Goal: Transaction & Acquisition: Purchase product/service

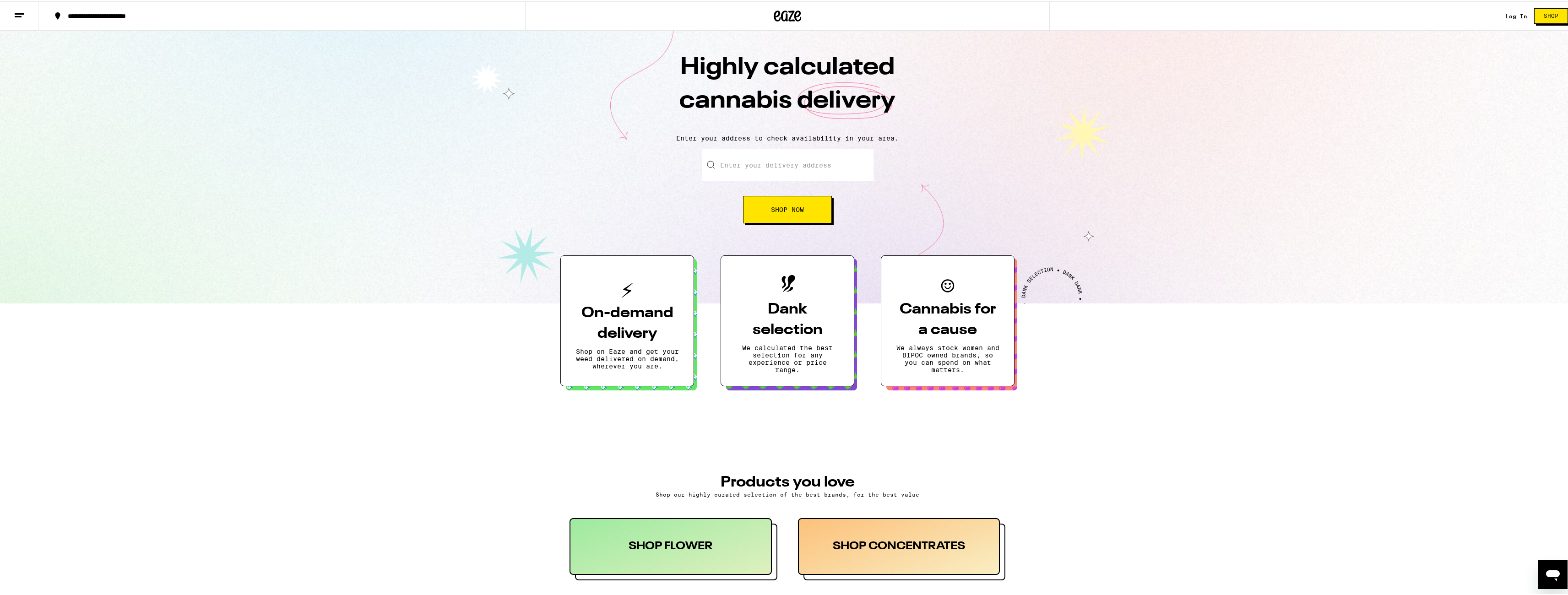
scroll to position [87, 0]
click at [1551, 572] on icon "Open messaging window" at bounding box center [1553, 575] width 14 height 11
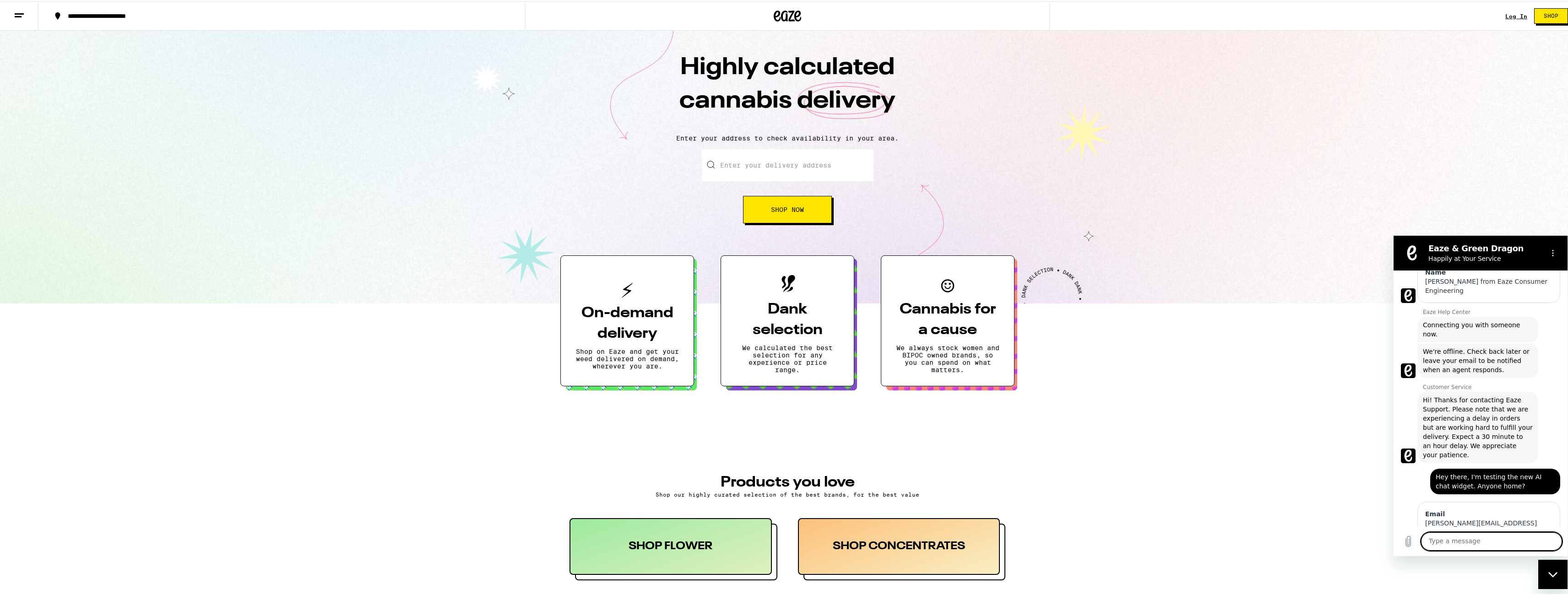
click at [1471, 543] on textarea at bounding box center [1491, 540] width 141 height 18
type textarea "?"
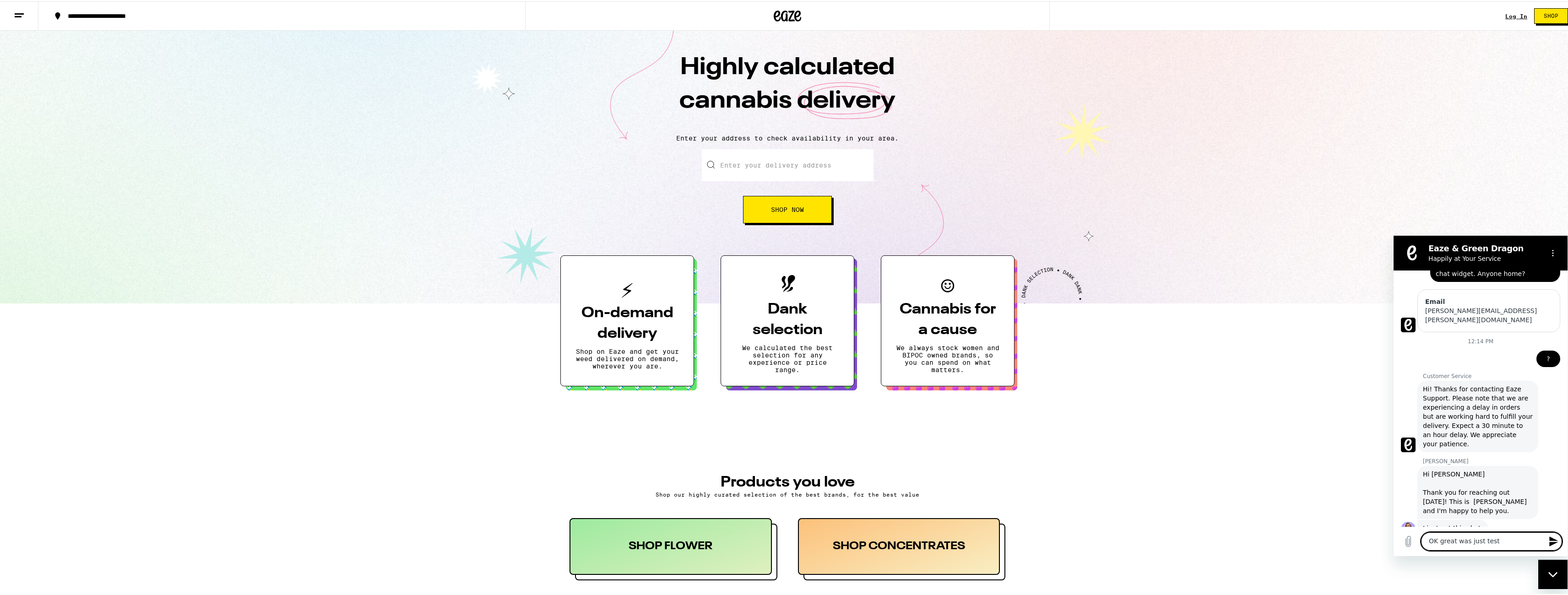
scroll to position [291, 0]
type textarea "OK great was just testing the new AI widget. Good to know its reaching you"
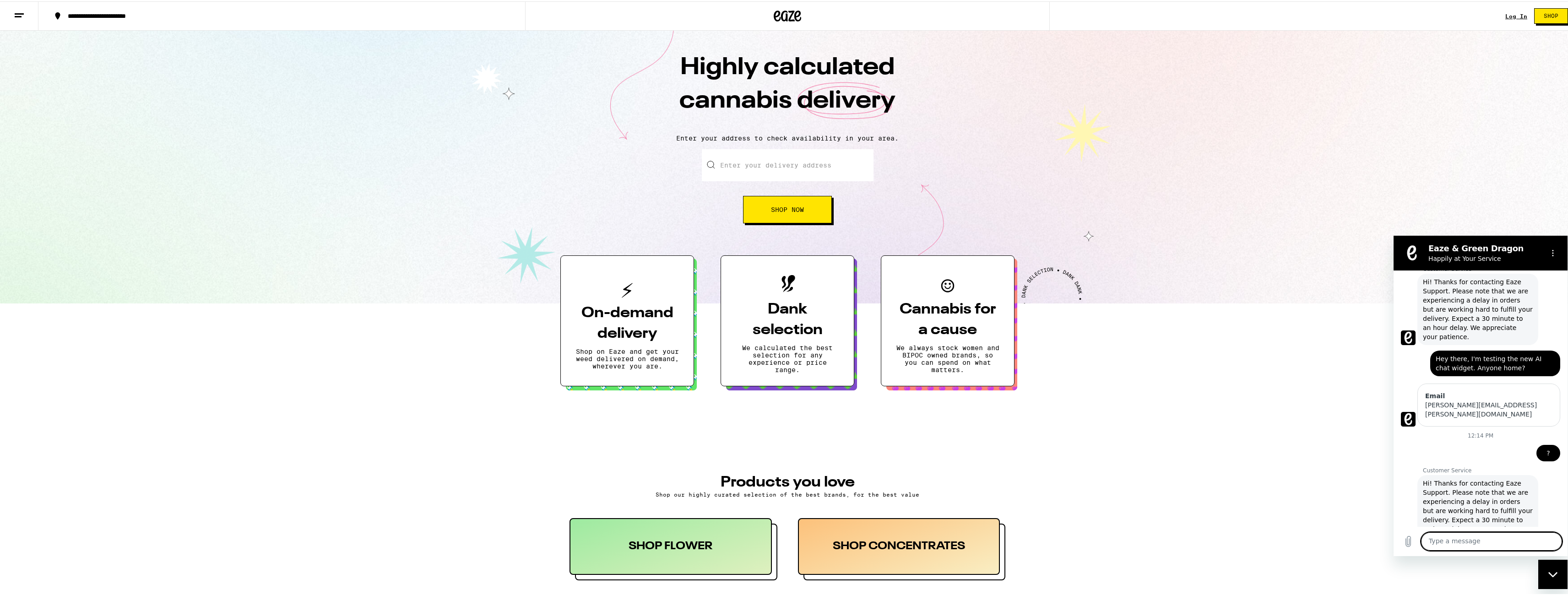
scroll to position [332, 0]
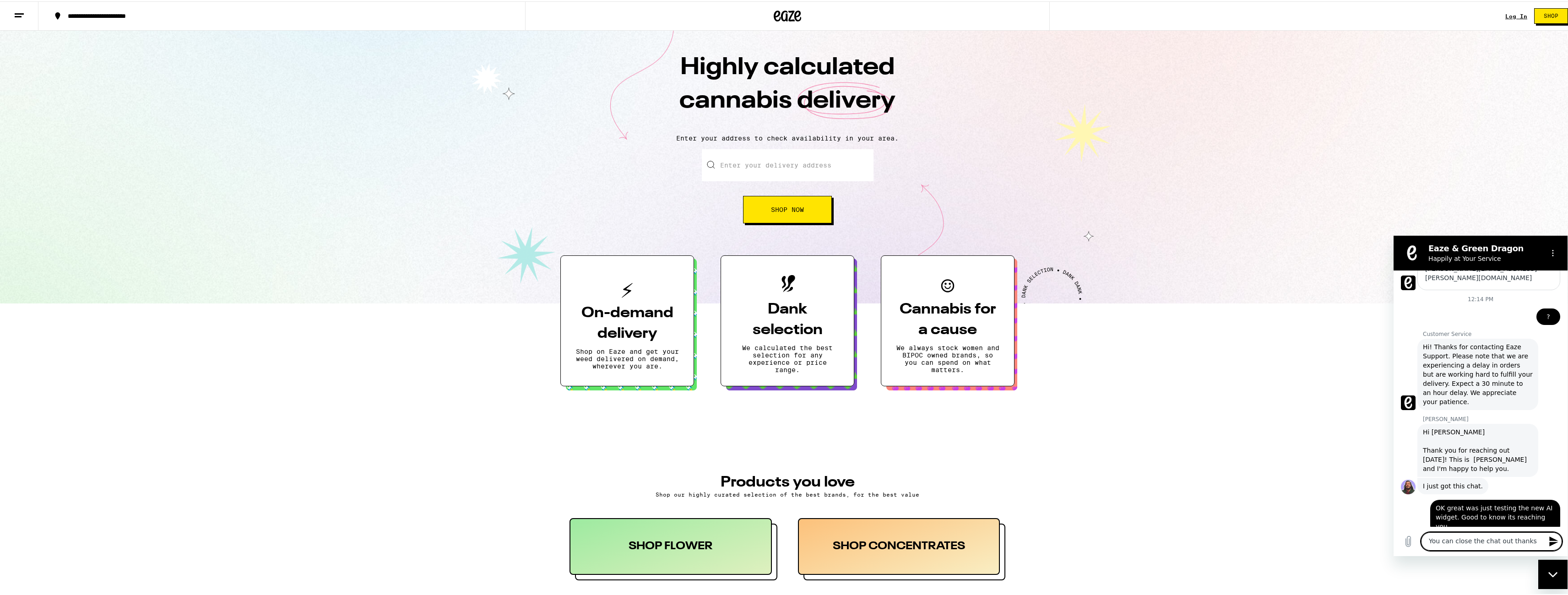
type textarea "You can close the chat out thanks!"
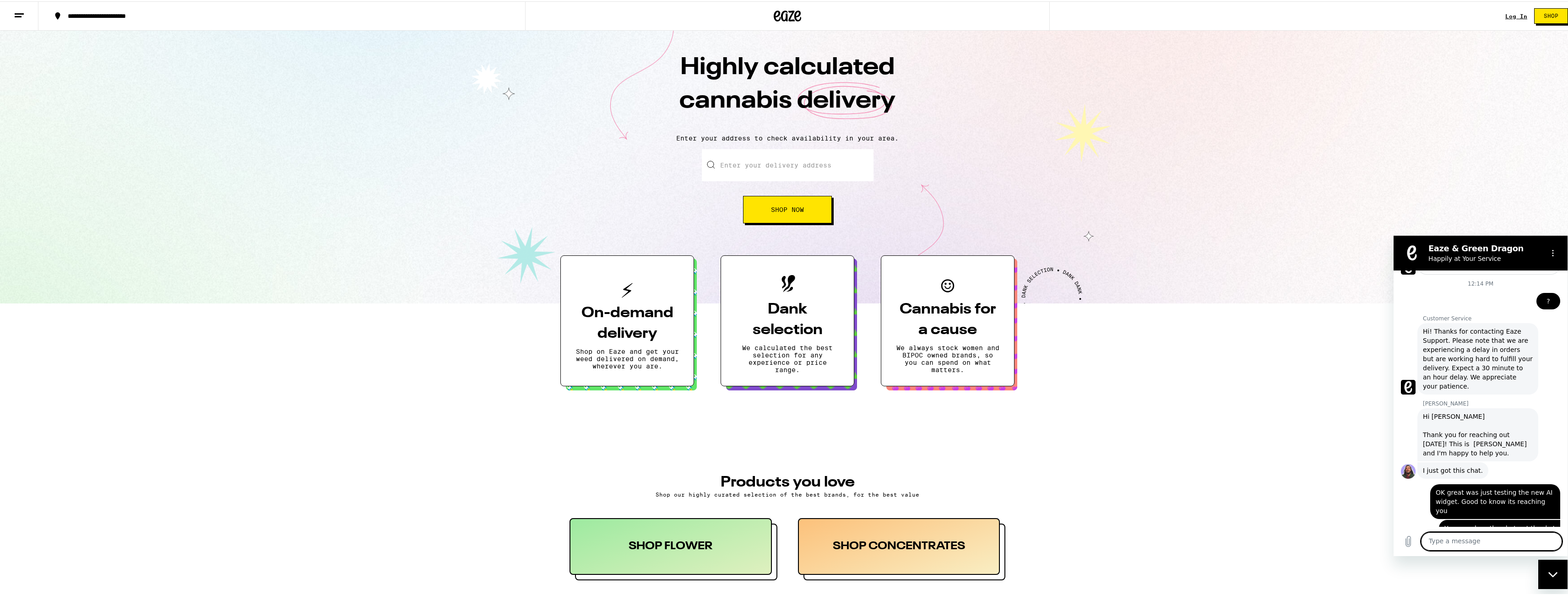
scroll to position [349, 0]
click at [1556, 255] on icon "Options menu" at bounding box center [1553, 252] width 7 height 7
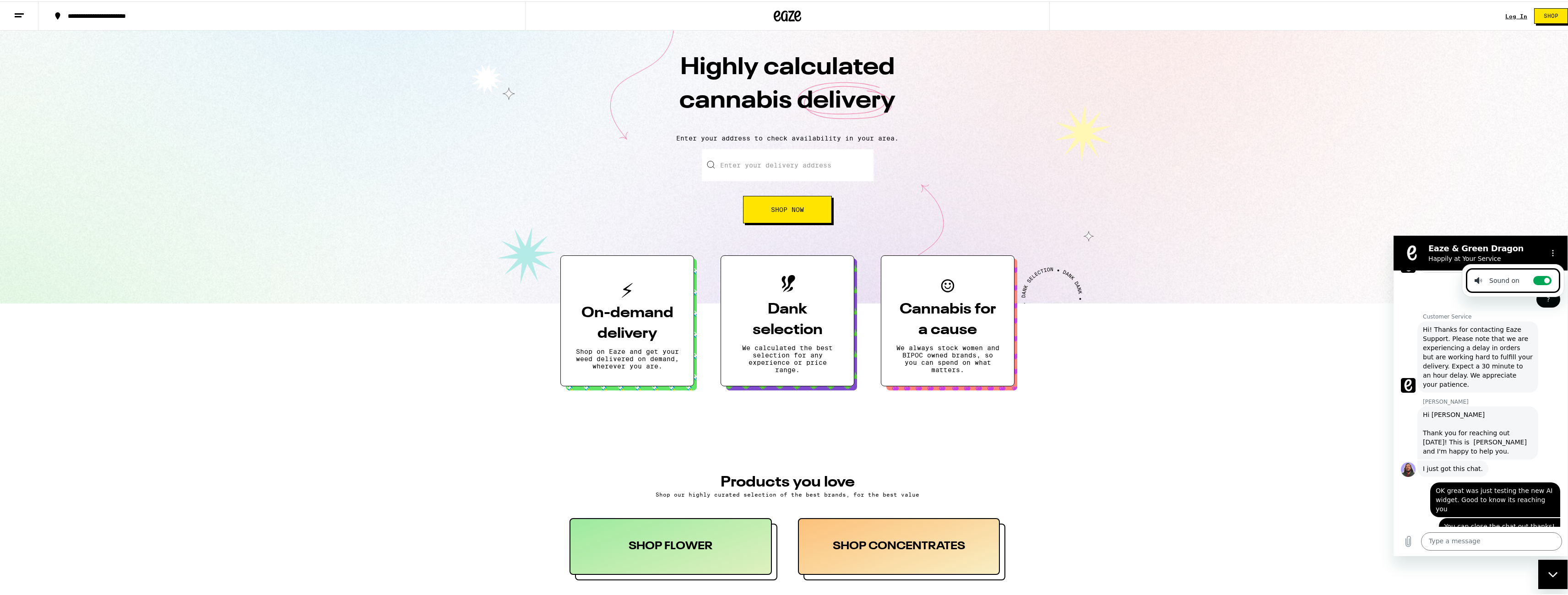
click at [1533, 250] on h2 "Eaze & Green Dragon" at bounding box center [1483, 248] width 111 height 11
click at [1553, 245] on button "Options menu" at bounding box center [1552, 252] width 18 height 18
click at [1549, 578] on div "Close messaging window" at bounding box center [1552, 574] width 27 height 27
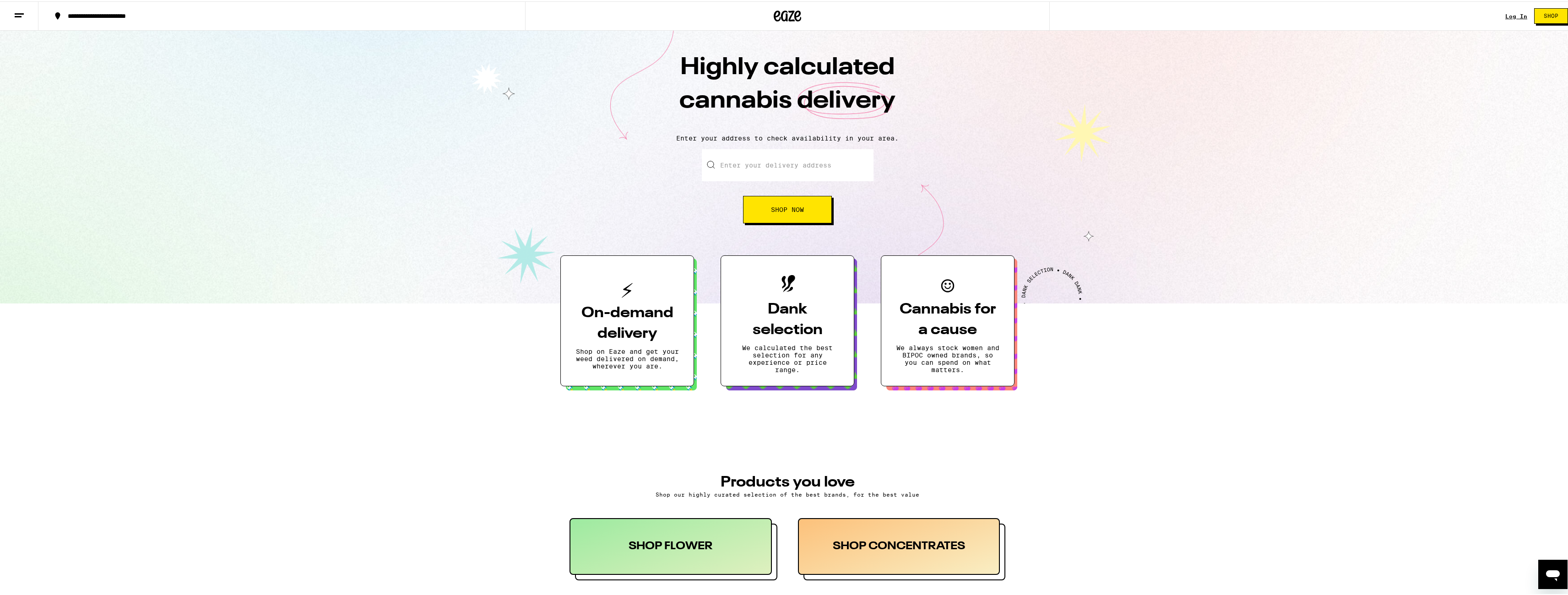
click at [1252, 224] on div "Highly calculated cannabis delivery Enter your address to check availability in…" at bounding box center [787, 165] width 1575 height 273
click at [1555, 574] on icon "Open messaging window, 1 unread message" at bounding box center [1553, 575] width 14 height 11
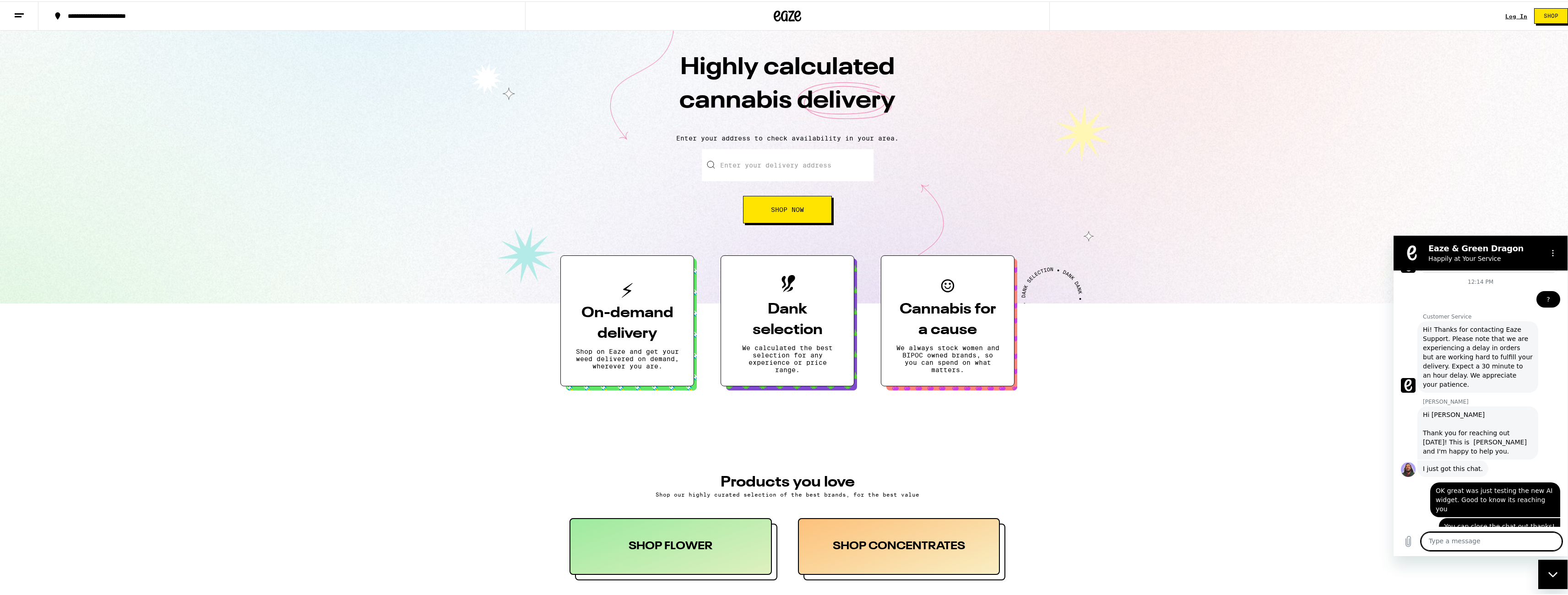
scroll to position [394, 0]
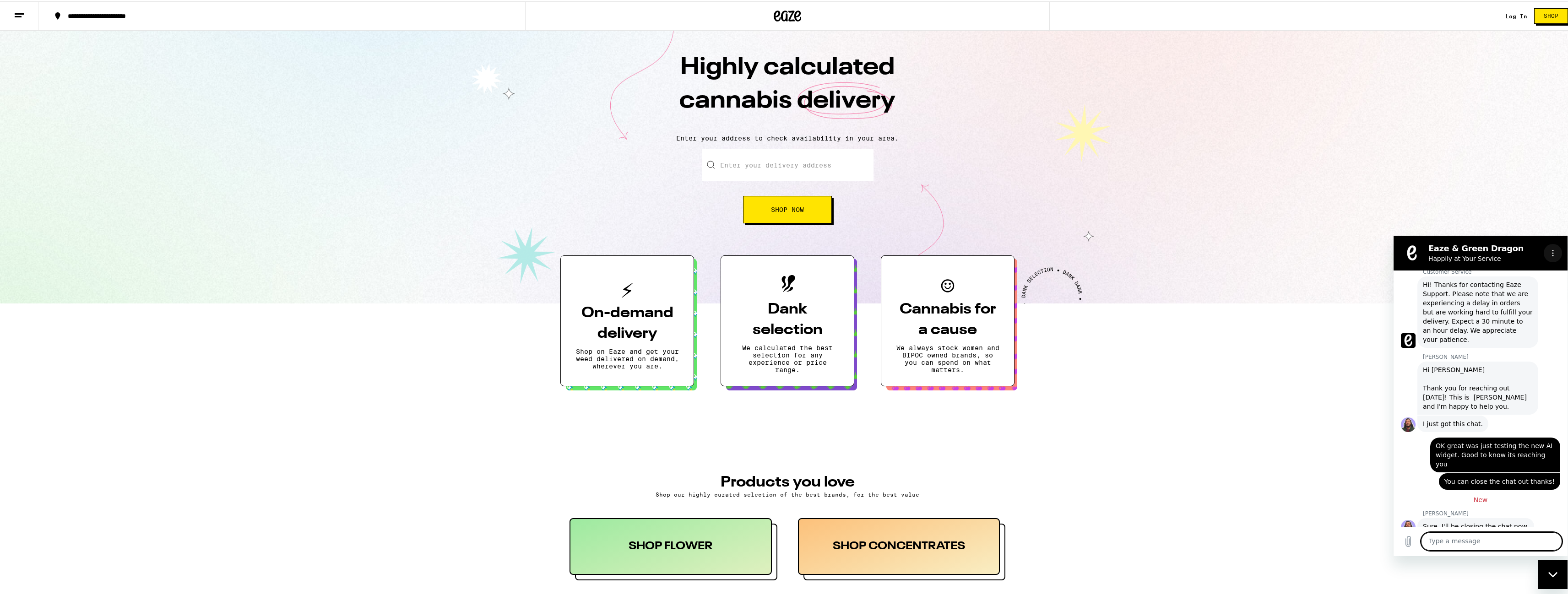
click at [1556, 252] on button "Options menu" at bounding box center [1552, 252] width 18 height 18
click at [1555, 250] on icon "Options menu" at bounding box center [1553, 252] width 7 height 7
click at [1552, 577] on div "Close messaging window" at bounding box center [1552, 574] width 27 height 27
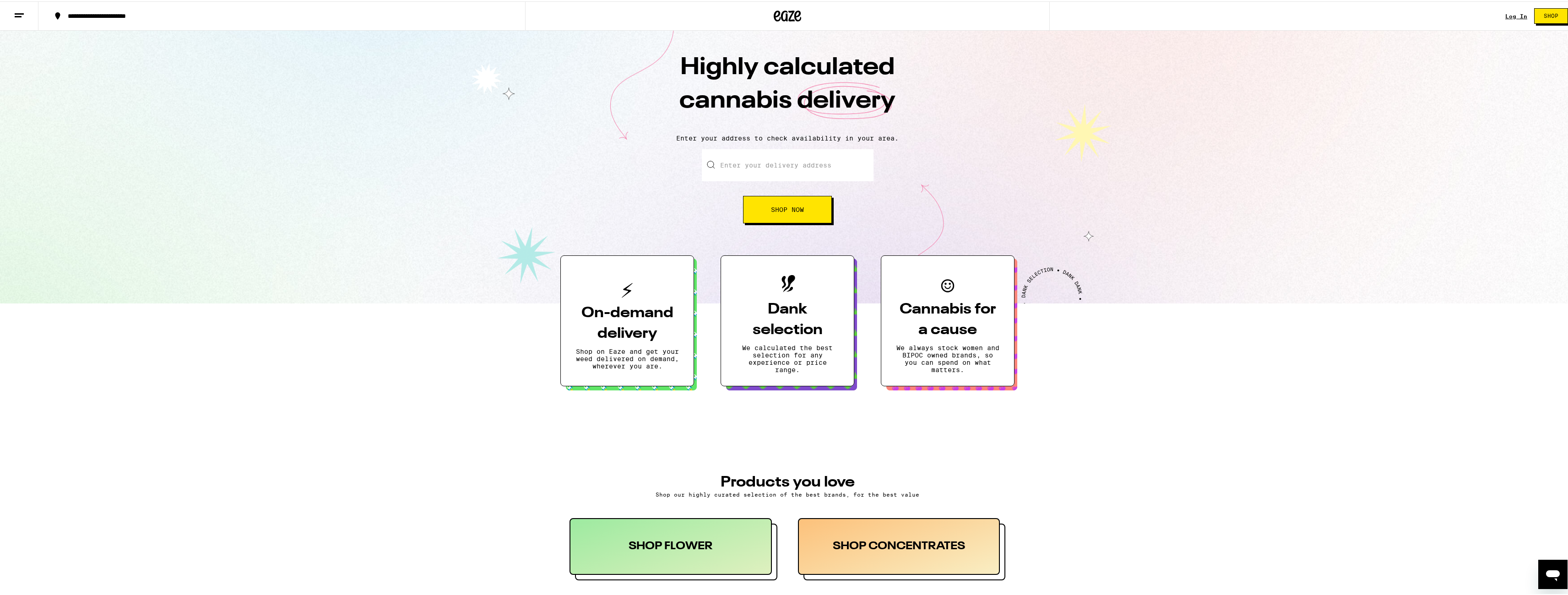
click at [237, 326] on section "On-demand delivery Shop on Eaze and get your weed delivered on demand, wherever…" at bounding box center [787, 310] width 1575 height 149
click at [784, 15] on icon at bounding box center [787, 15] width 27 height 17
click at [1551, 15] on span "Shop" at bounding box center [1551, 15] width 15 height 5
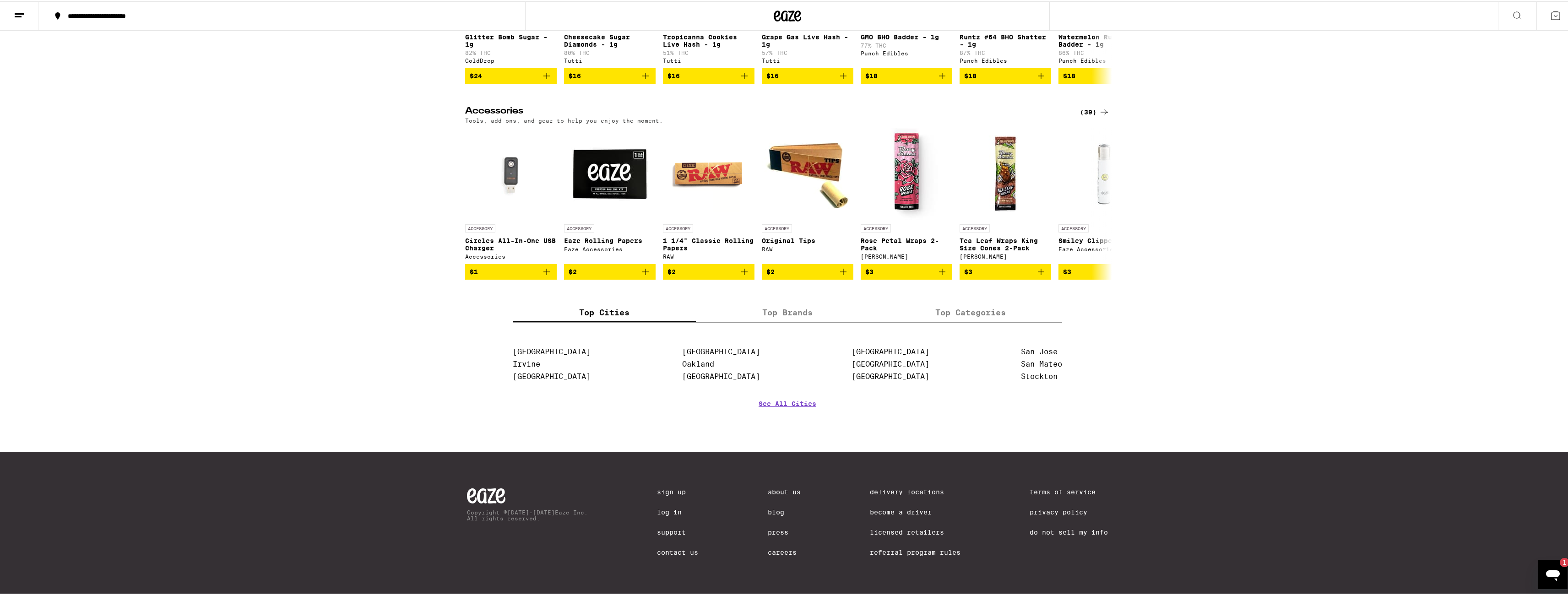
click at [1552, 567] on icon "Open messaging window, 1 unread message" at bounding box center [1553, 574] width 17 height 17
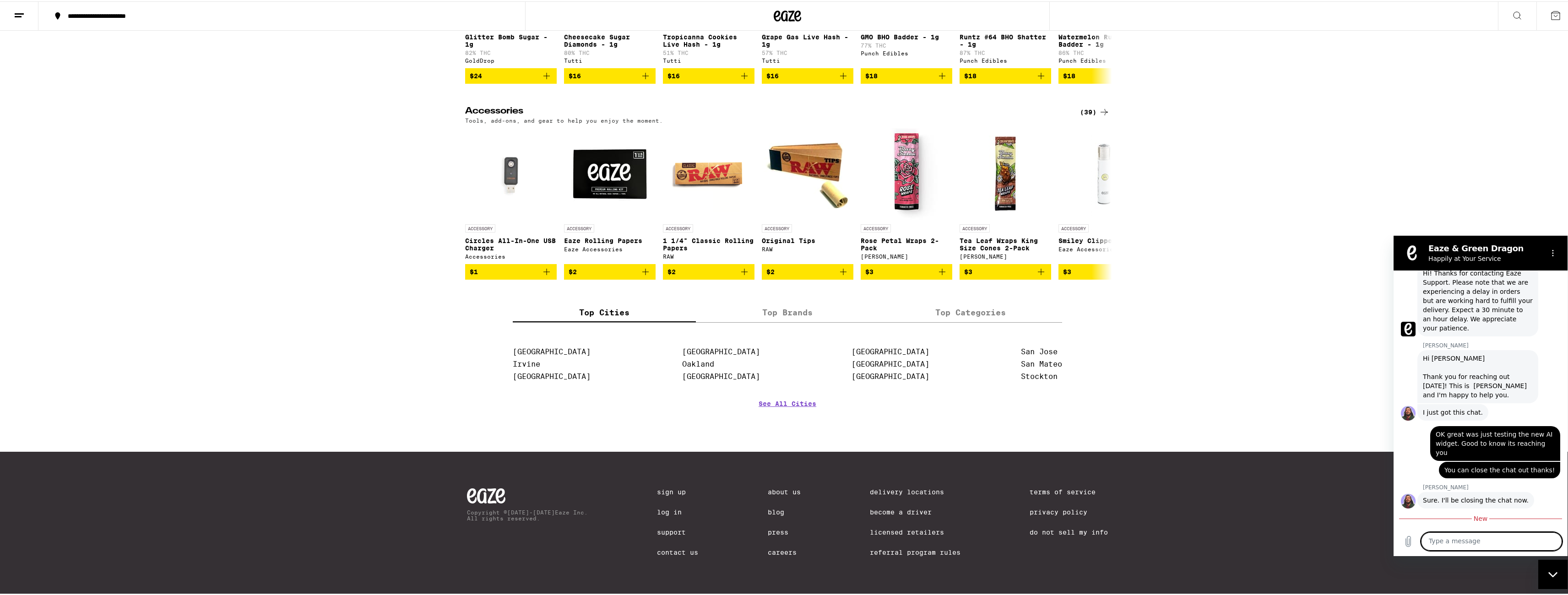
scroll to position [446, 0]
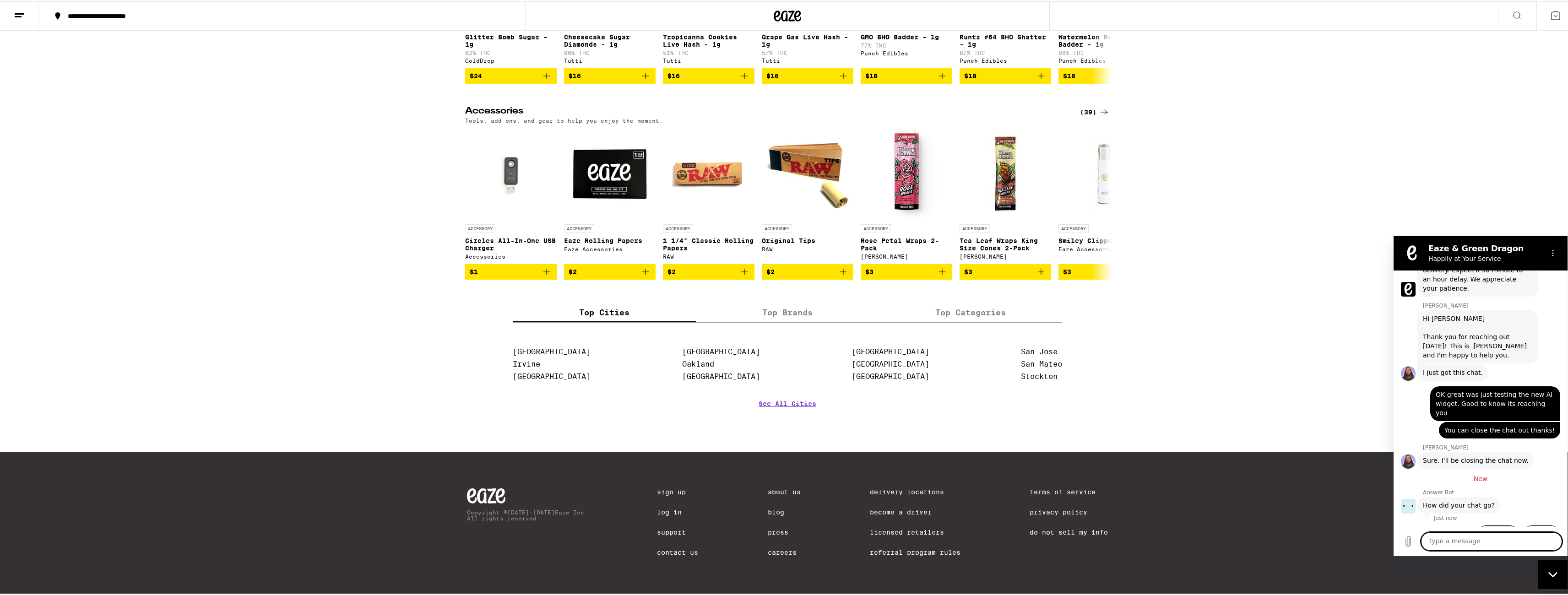
click at [1489, 525] on button "Good 👍" at bounding box center [1497, 538] width 42 height 27
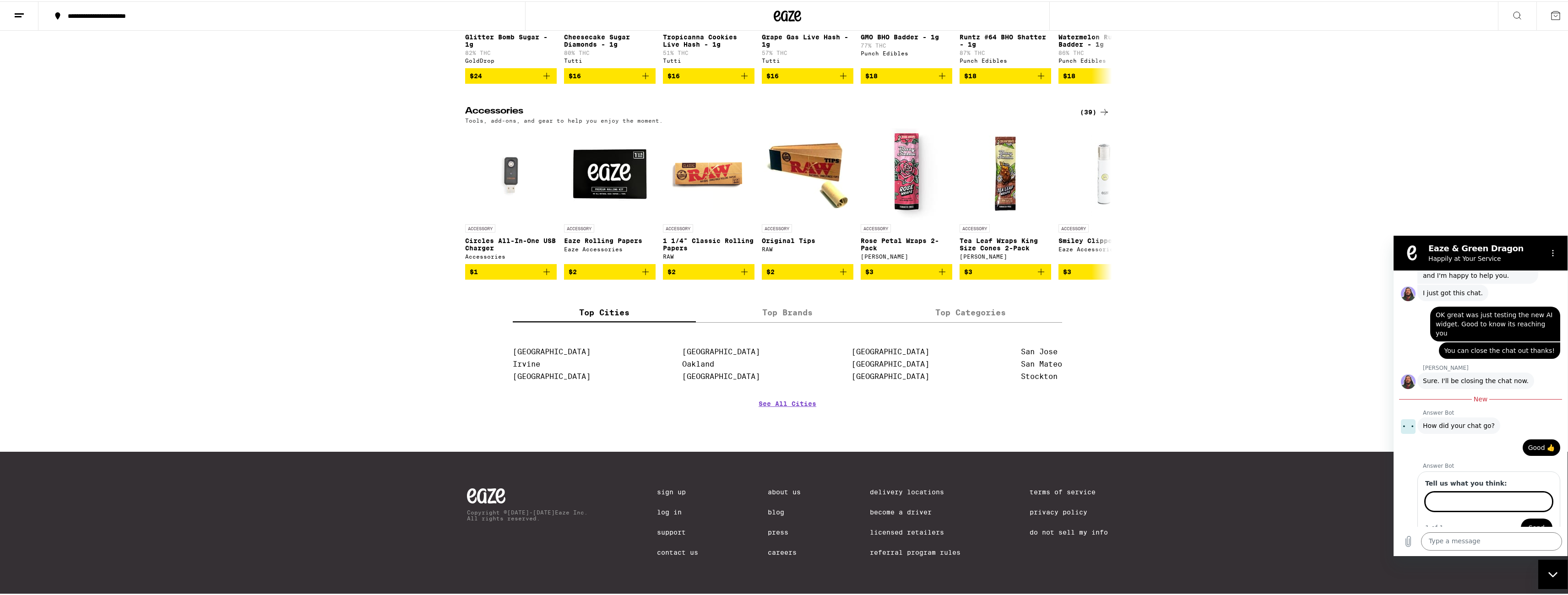
scroll to position [524, 0]
click at [1531, 522] on span "Send" at bounding box center [1537, 527] width 16 height 11
type input "Thanks"
click at [1521, 518] on button "Send" at bounding box center [1536, 527] width 31 height 18
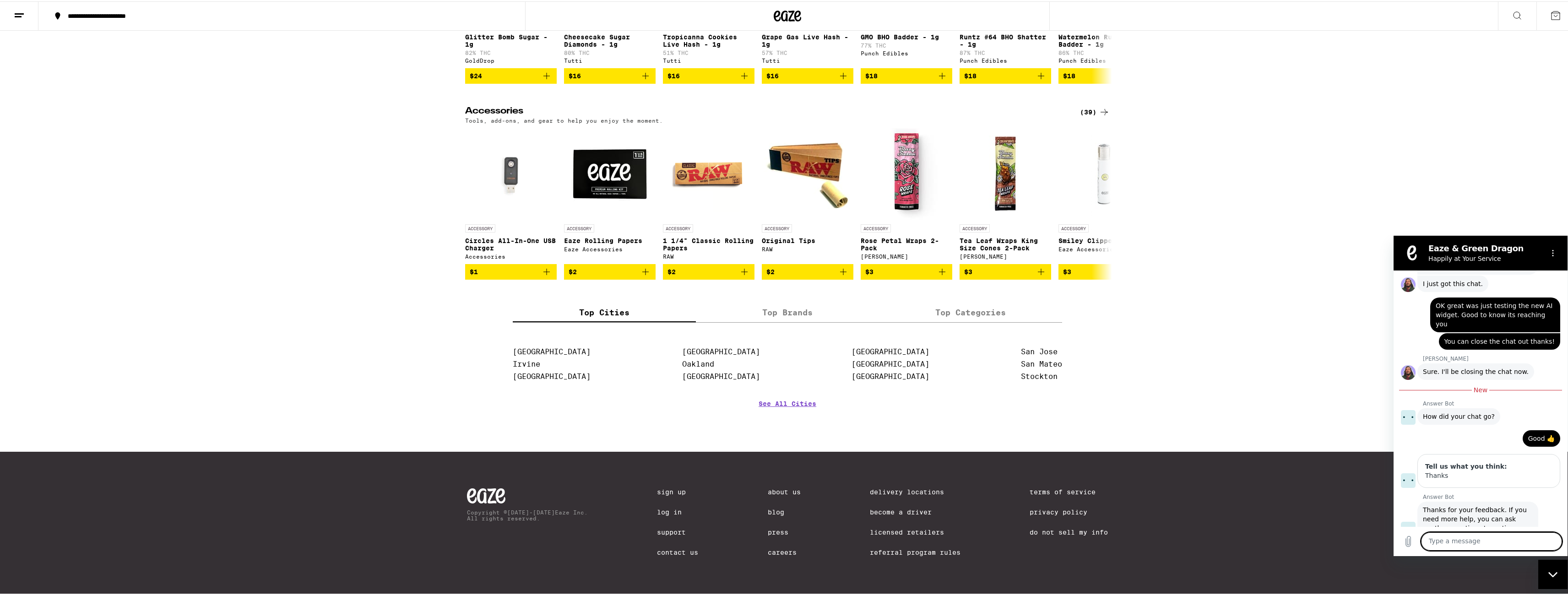
scroll to position [536, 0]
click at [1554, 252] on icon "Options menu" at bounding box center [1553, 252] width 7 height 7
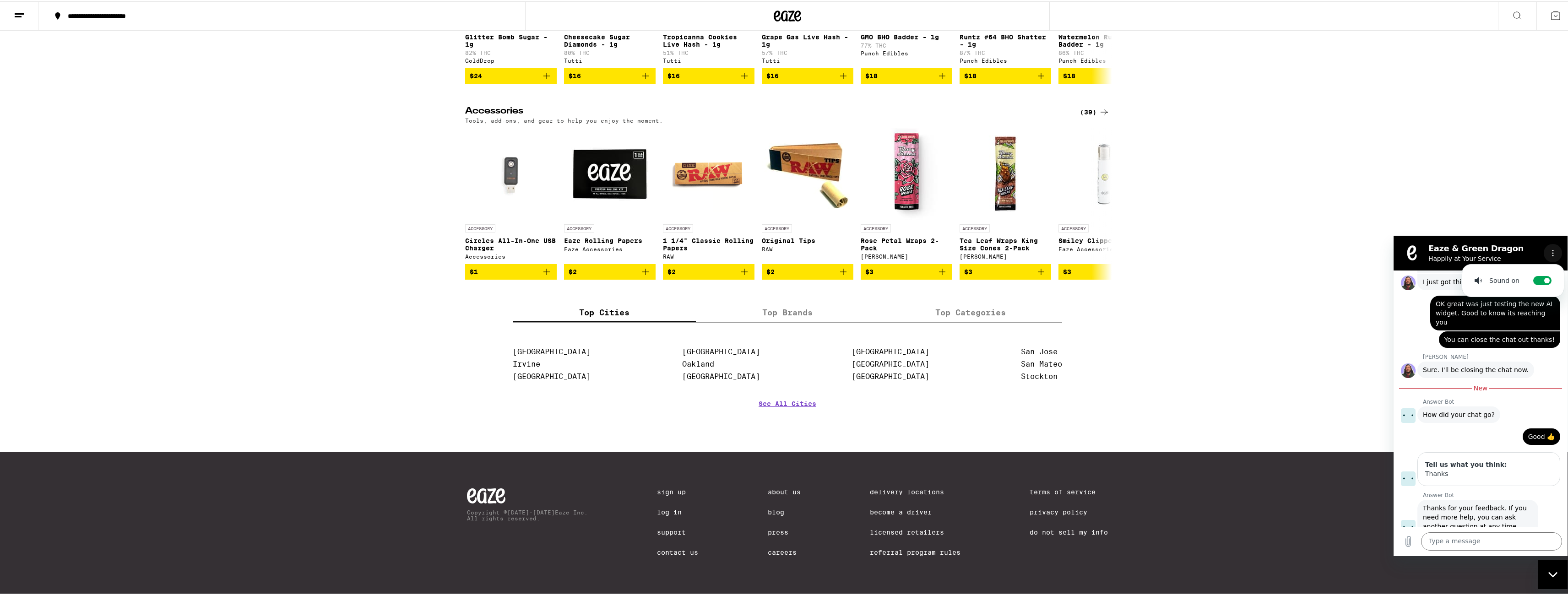
click at [1553, 253] on icon "Options menu" at bounding box center [1553, 252] width 7 height 7
click at [1546, 578] on div "Close messaging window" at bounding box center [1552, 574] width 27 height 27
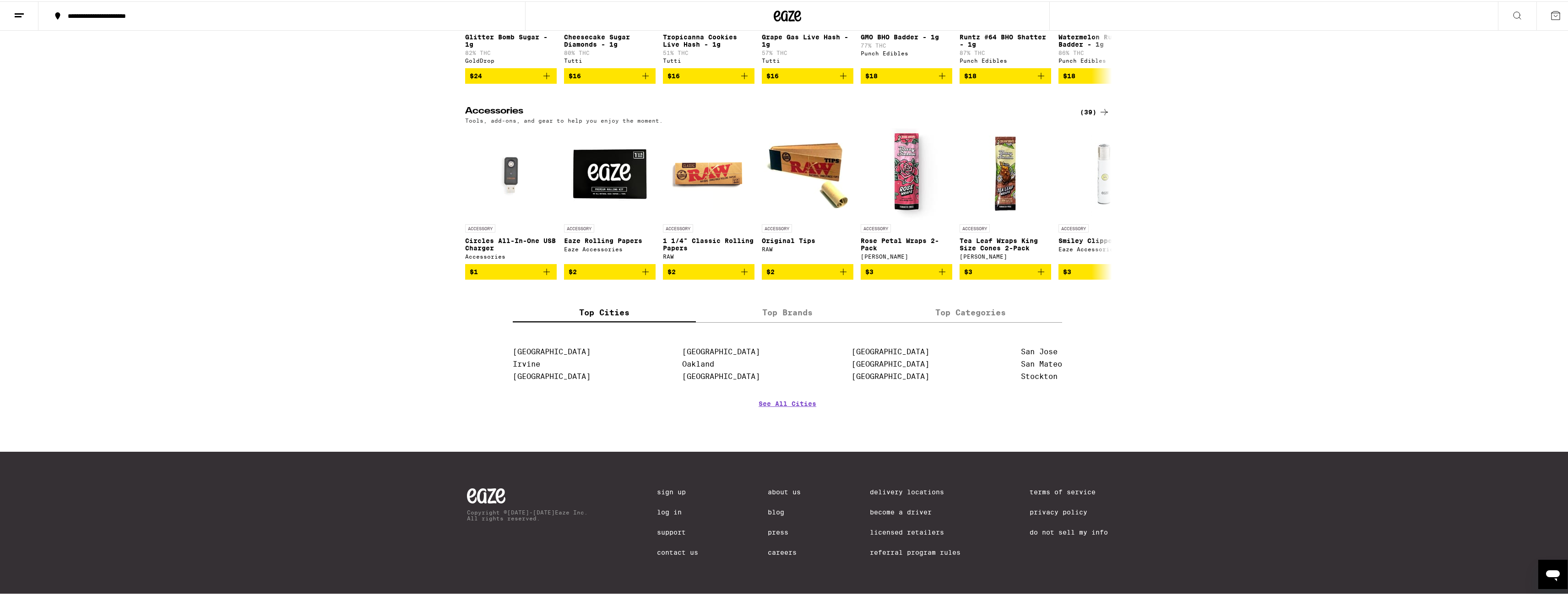
click at [1559, 580] on icon "Open messaging window" at bounding box center [1553, 574] width 17 height 17
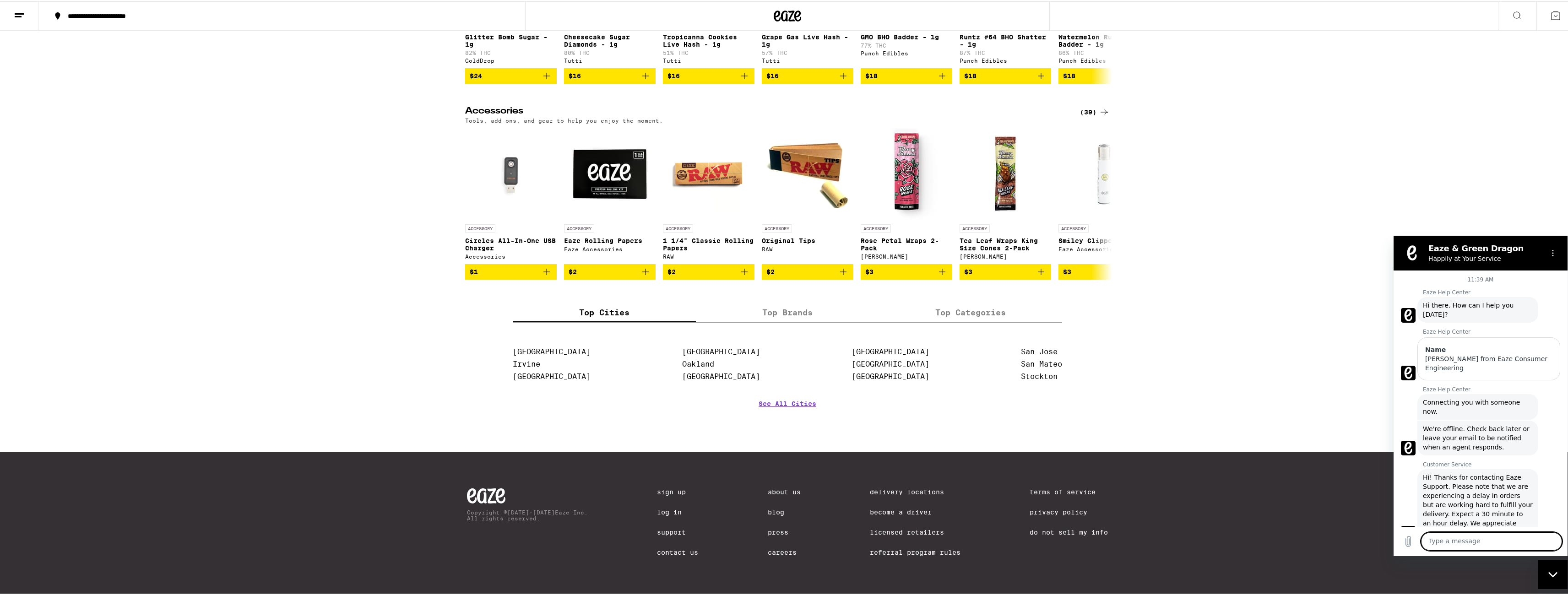
scroll to position [521, 0]
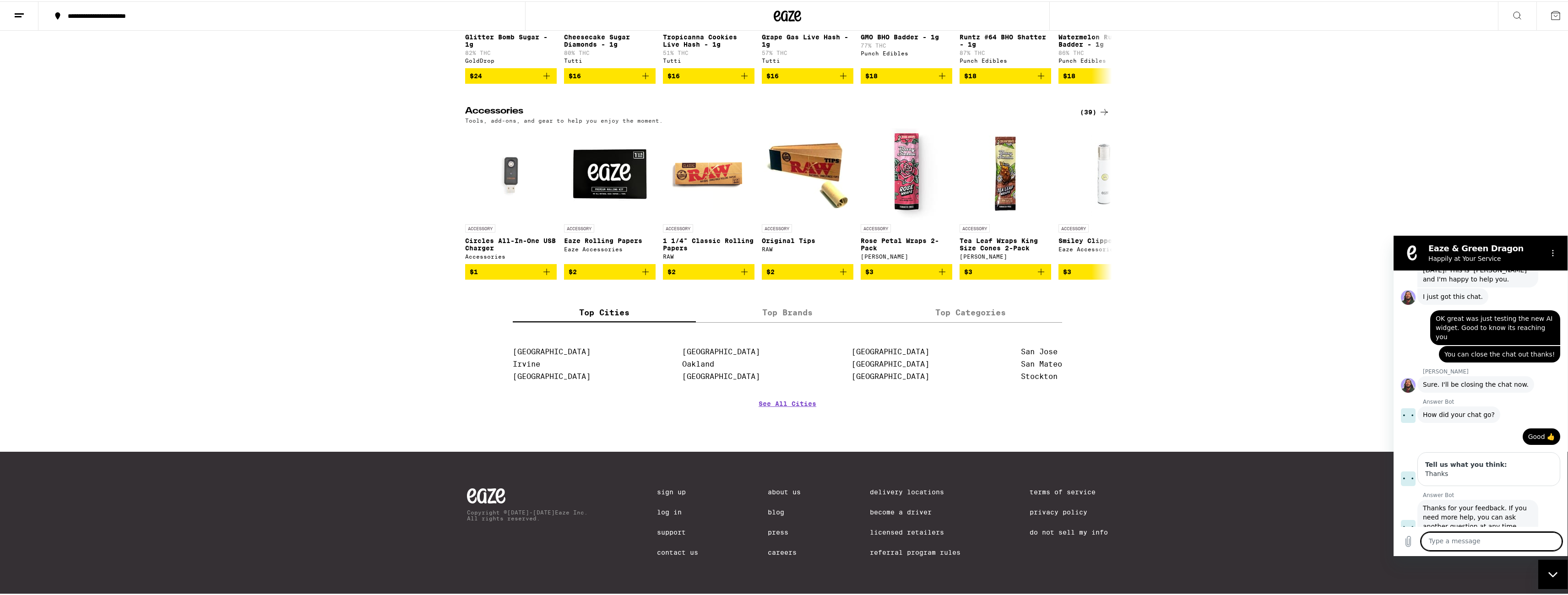
click at [1449, 119] on div "Accessories (39) Tools, add-ons, and gear to help you enjoy the moment. ACCESSO…" at bounding box center [787, 191] width 1575 height 173
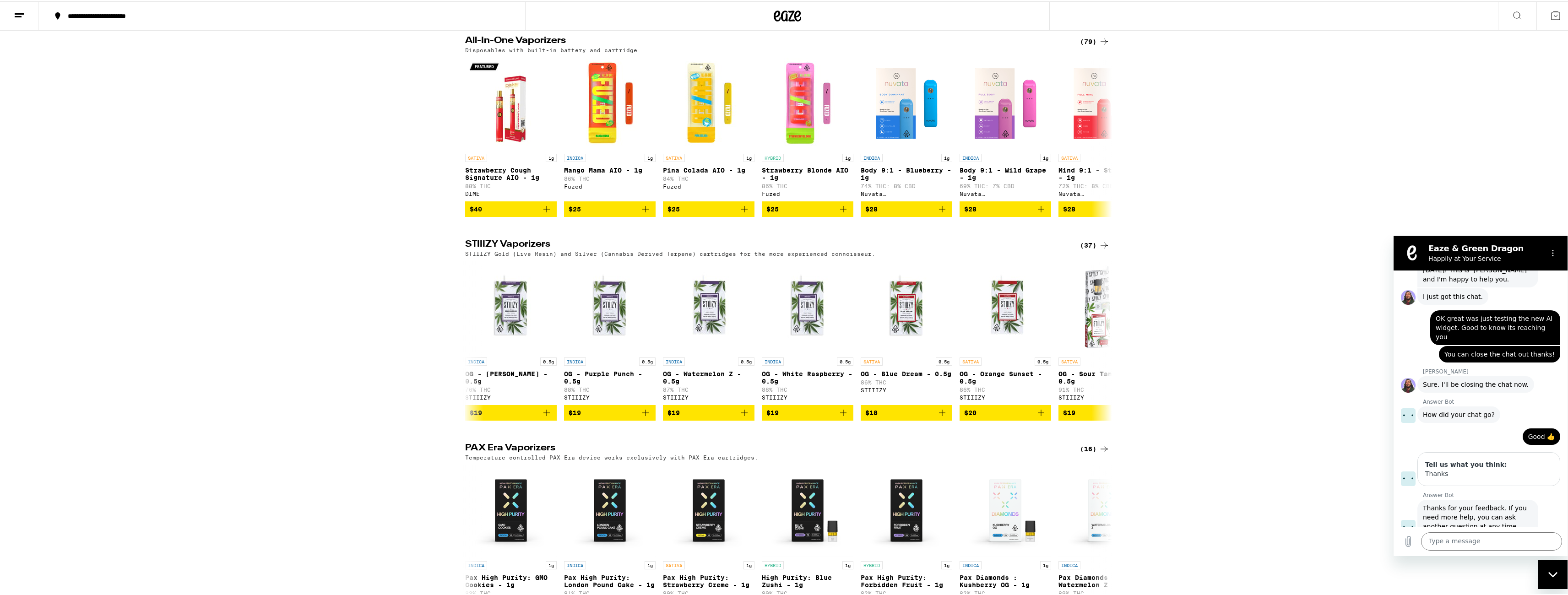
scroll to position [0, 0]
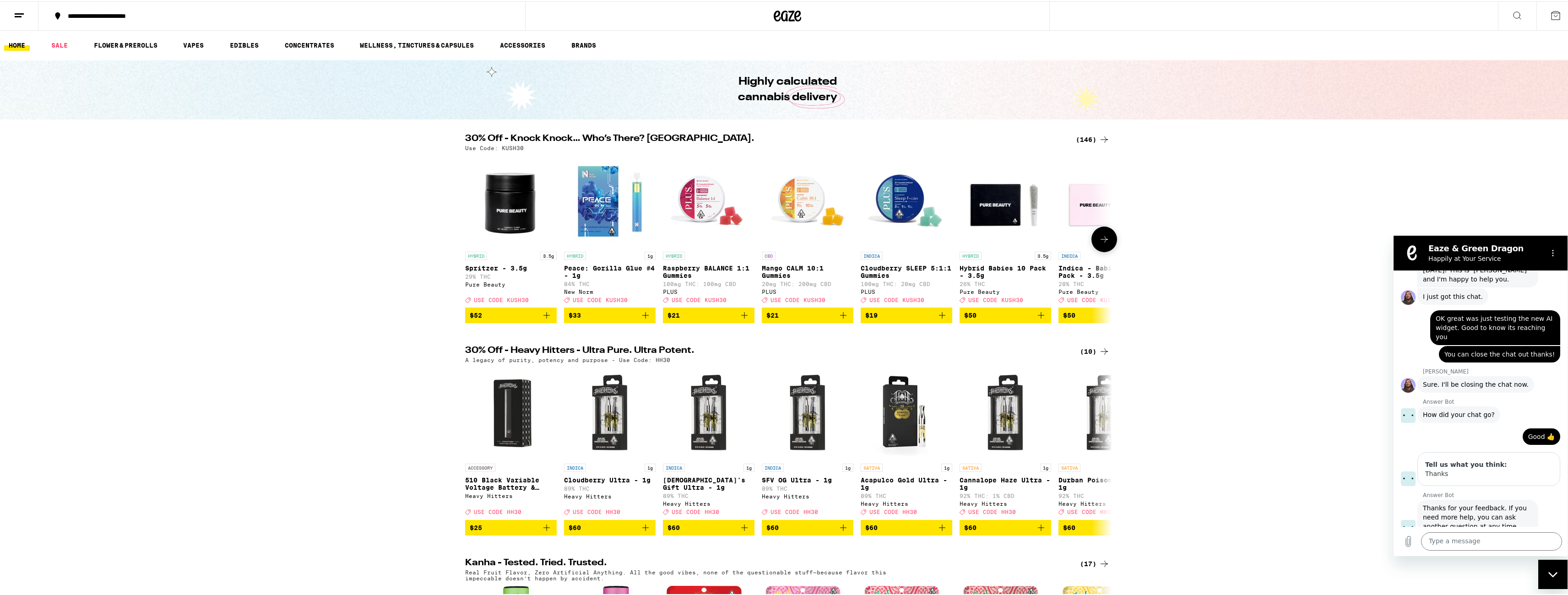
click at [1000, 209] on img "Open page for Hybrid Babies 10 Pack - 3.5g from Pure Beauty" at bounding box center [1005, 199] width 91 height 91
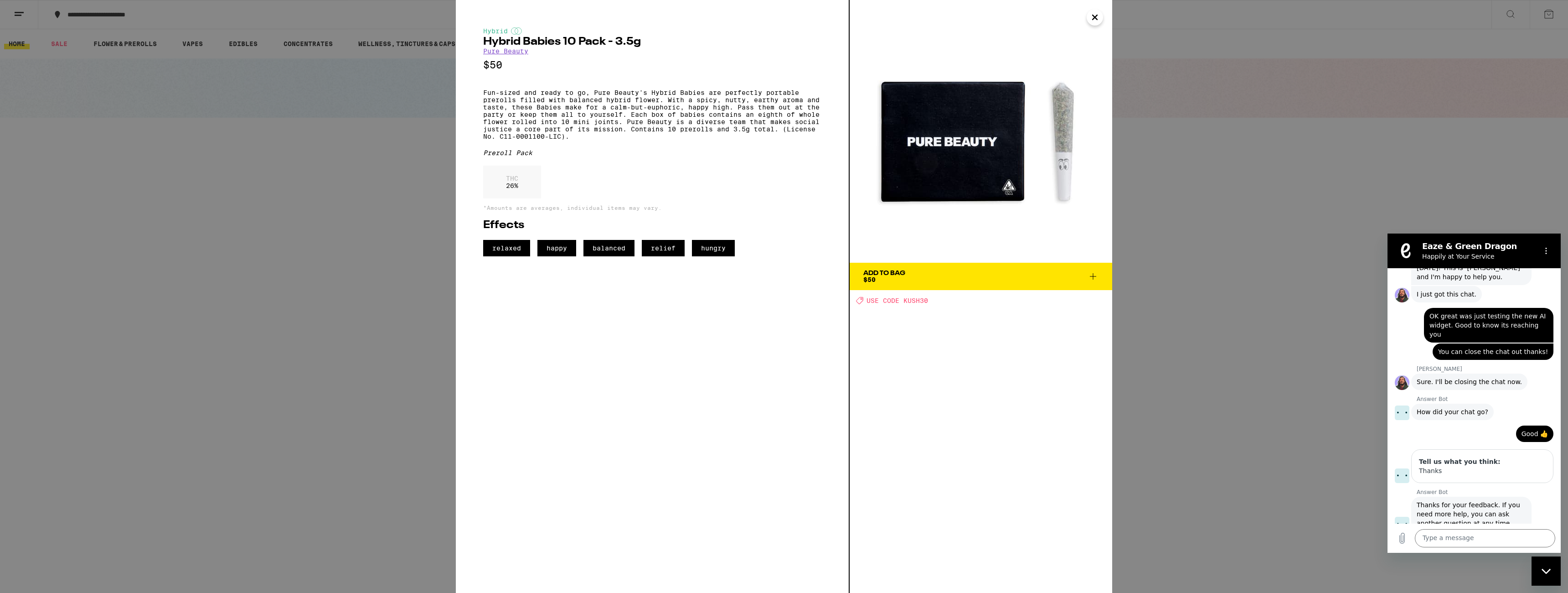
click at [1129, 151] on div "Hybrid Hybrid Babies 10 Pack - 3.5g Pure Beauty $50 Fun-sized and ready to go, …" at bounding box center [784, 296] width 1568 height 593
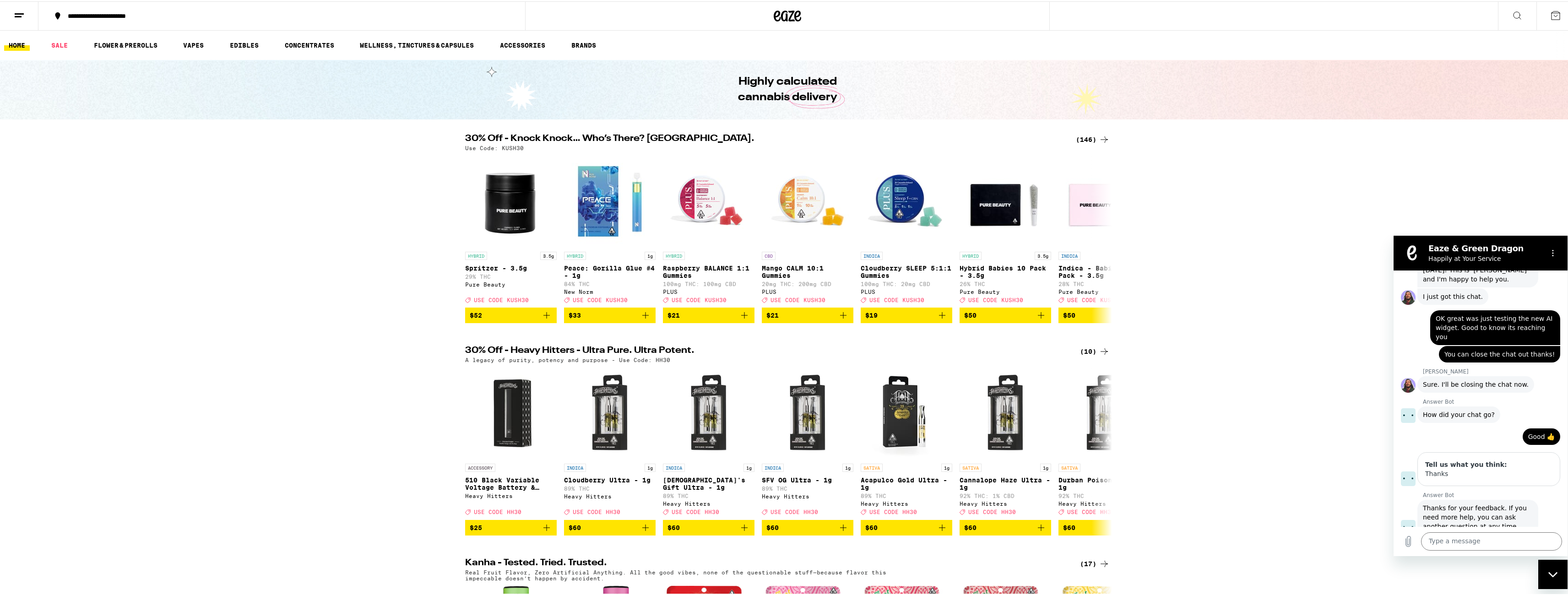
click at [100, 37] on ul "HOME SALE FLOWER & PREROLLS VAPES EDIBLES CONCENTRATES WELLNESS, TINCTURES & CA…" at bounding box center [787, 44] width 1575 height 29
click at [103, 45] on link "FLOWER & PREROLLS" at bounding box center [125, 44] width 73 height 11
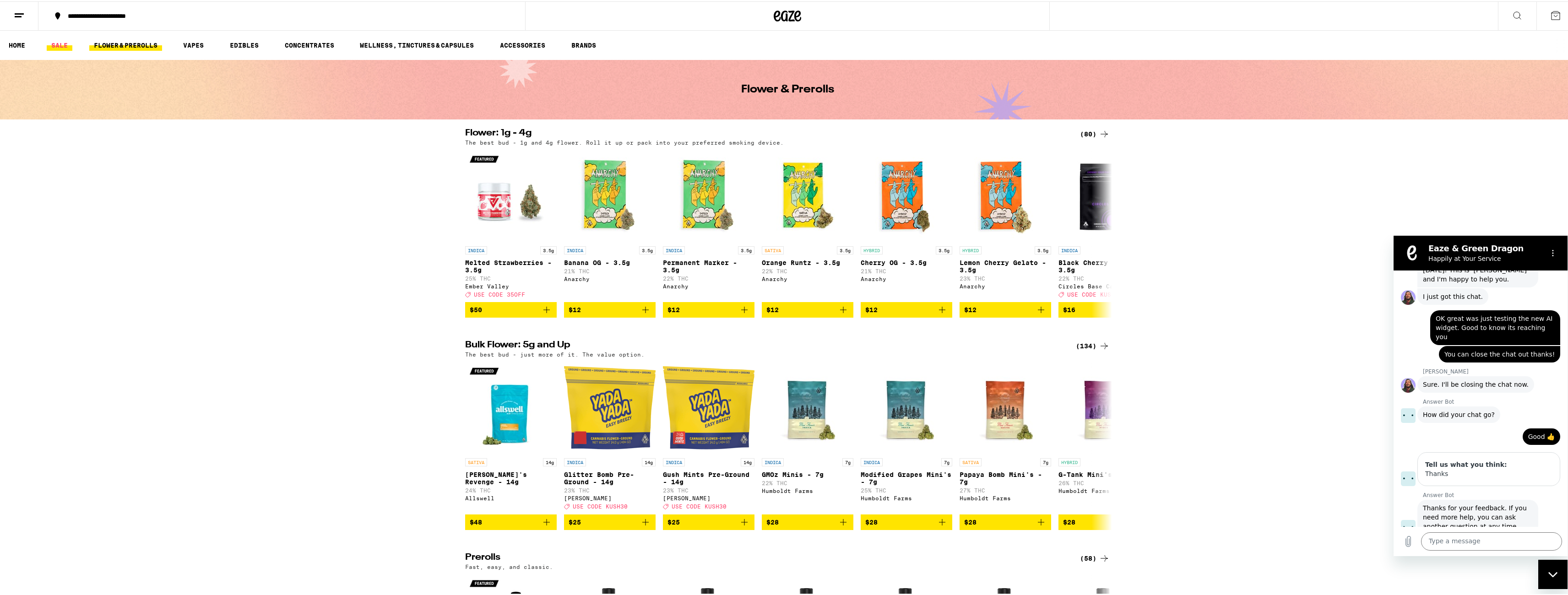
click at [51, 39] on link "SALE" at bounding box center [59, 44] width 25 height 11
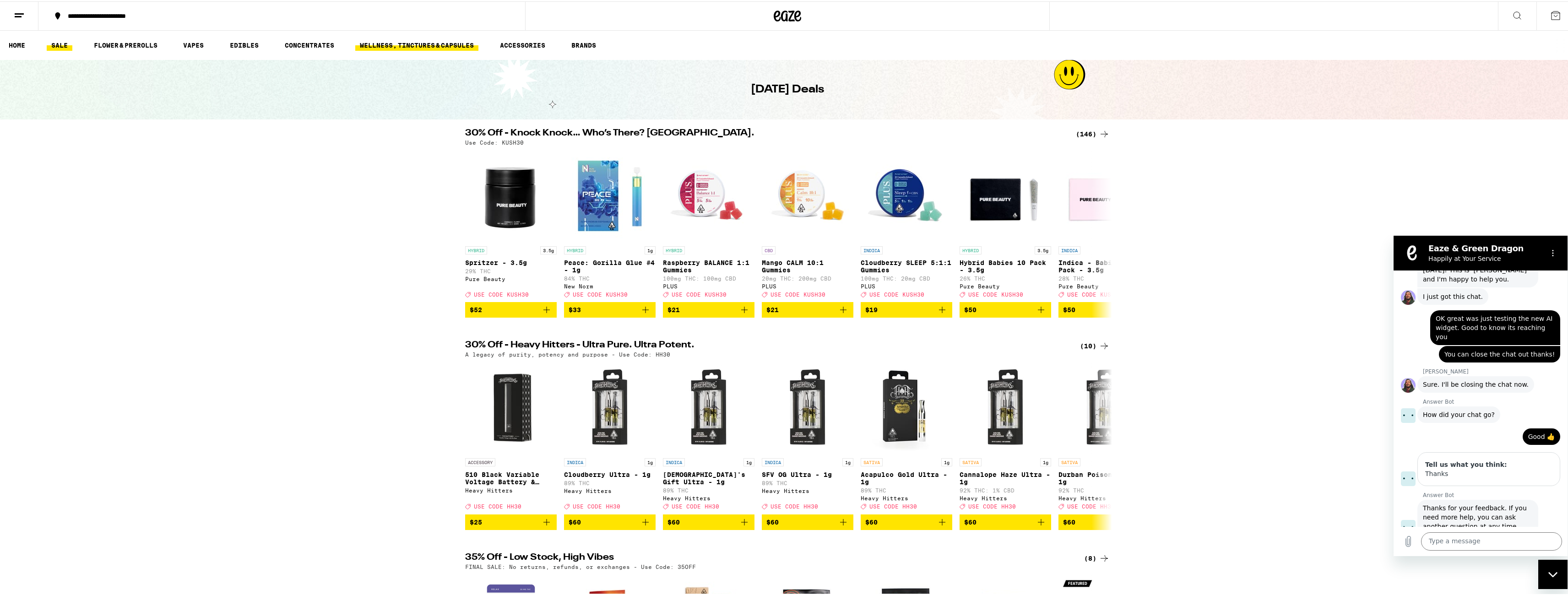
click at [390, 42] on link "WELLNESS, TINCTURES & CAPSULES" at bounding box center [416, 44] width 123 height 11
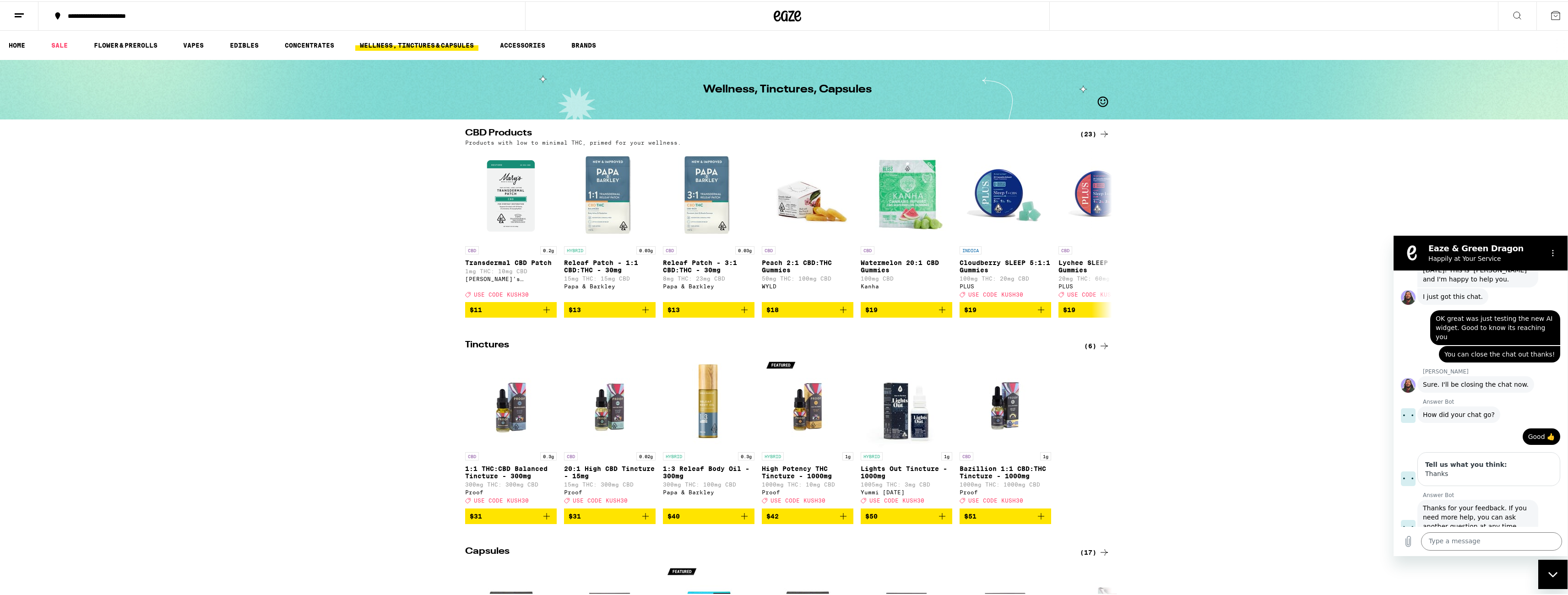
click at [121, 36] on ul "HOME SALE FLOWER & PREROLLS VAPES EDIBLES CONCENTRATES WELLNESS, TINCTURES & CA…" at bounding box center [787, 44] width 1575 height 29
click at [121, 41] on link "FLOWER & PREROLLS" at bounding box center [125, 44] width 73 height 11
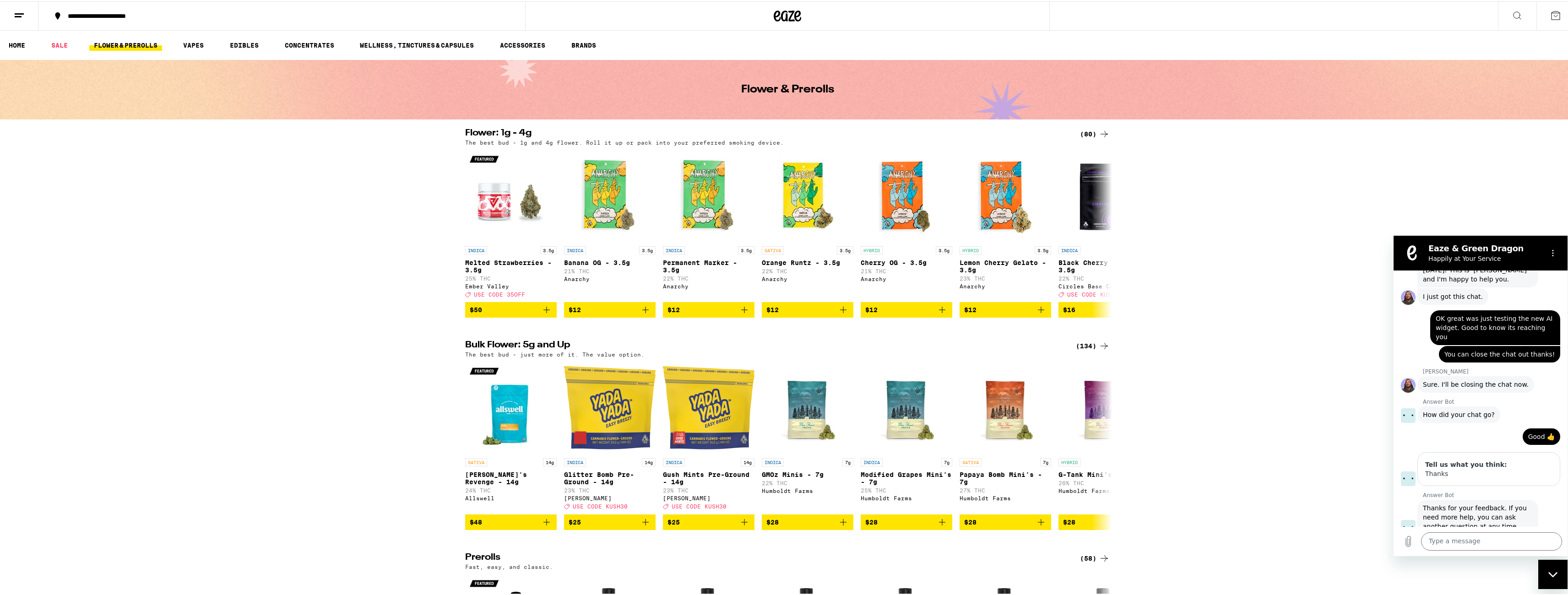
click at [69, 9] on button "**********" at bounding box center [282, 14] width 486 height 27
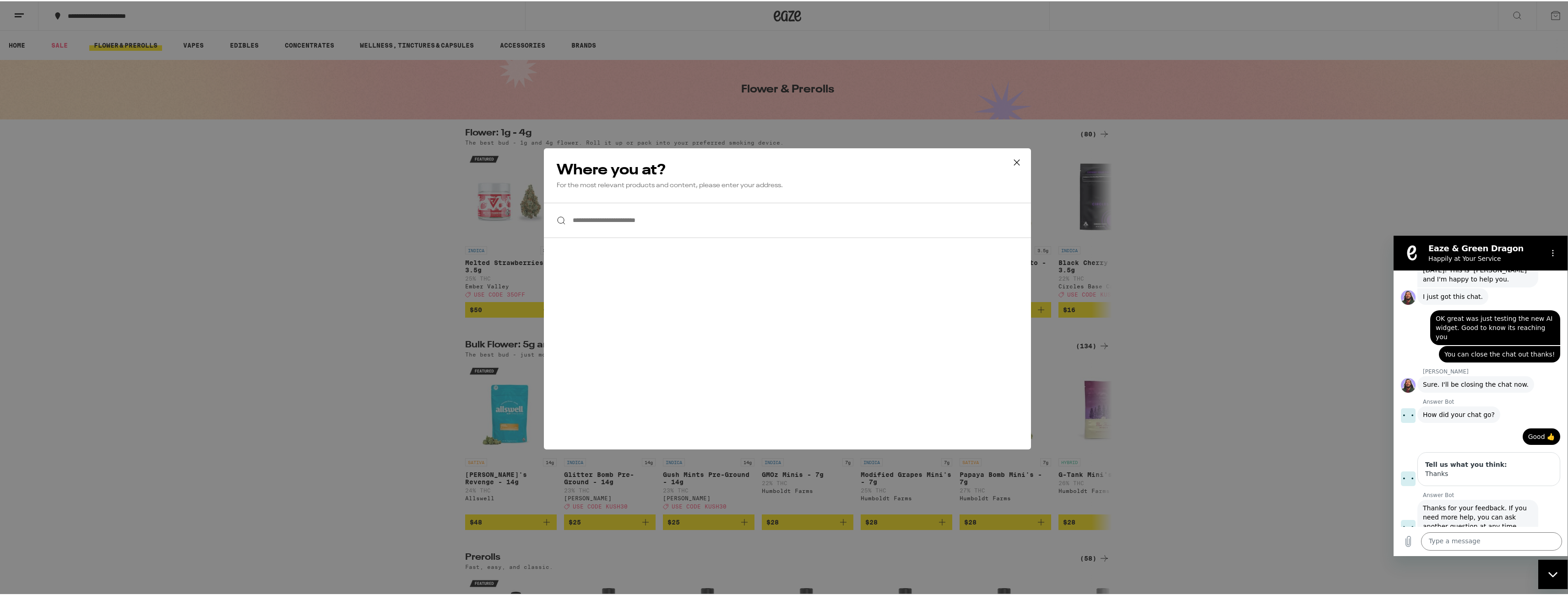
scroll to position [12, 0]
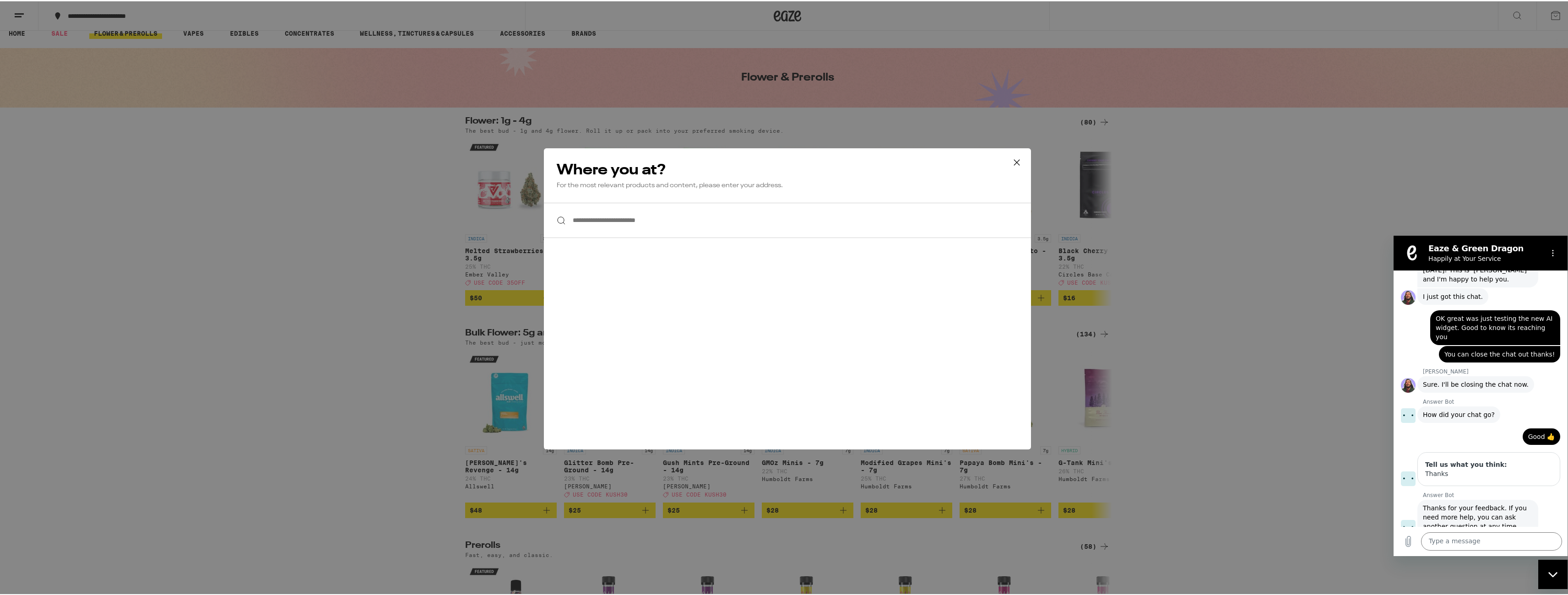
click at [324, 504] on div "**********" at bounding box center [787, 298] width 1575 height 595
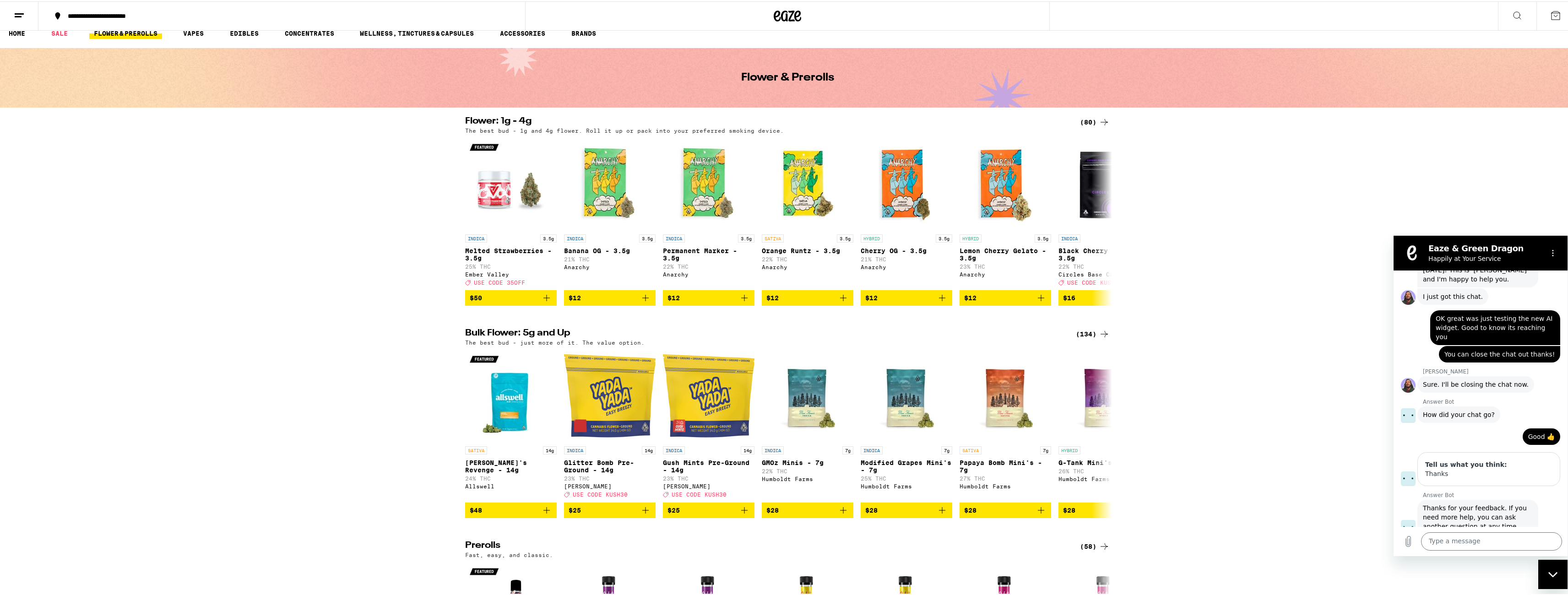
click at [7, 5] on button at bounding box center [19, 15] width 39 height 29
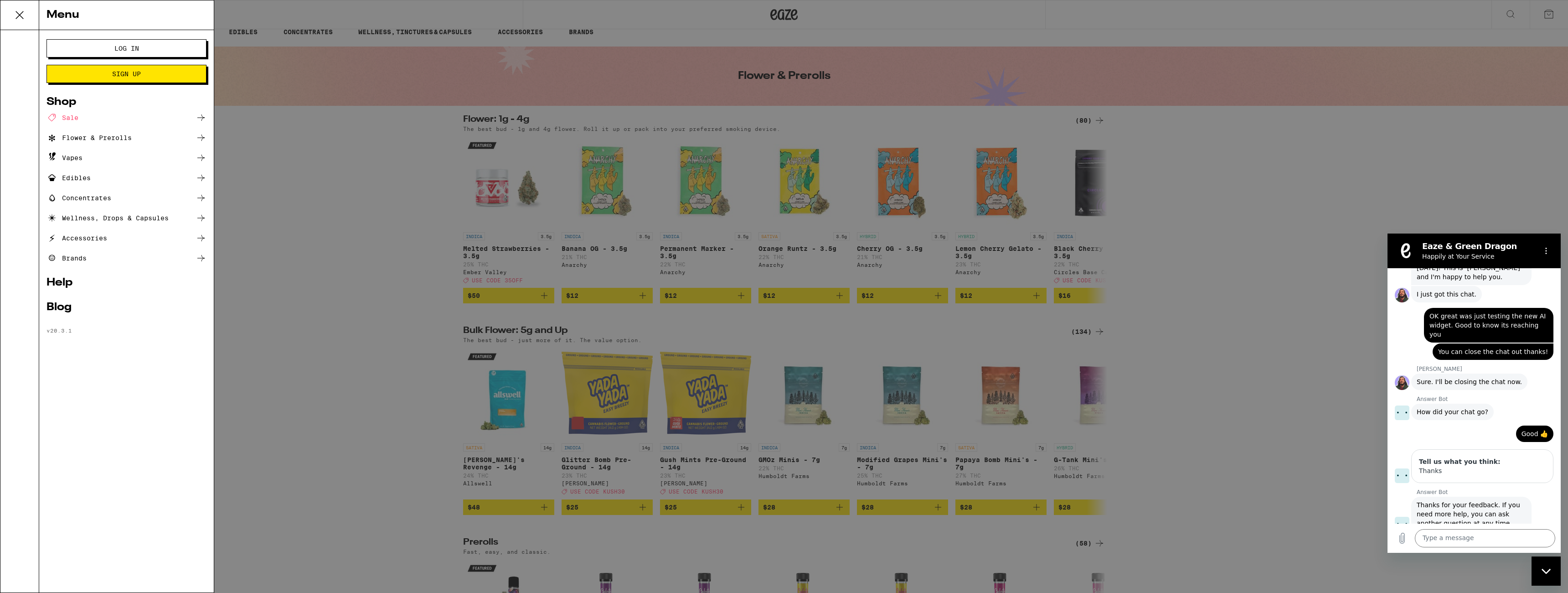
click at [388, 264] on div "Menu Log In Sign Up Shop Sale Flower & Prerolls Vapes Edibles Concentrates Well…" at bounding box center [784, 296] width 1568 height 593
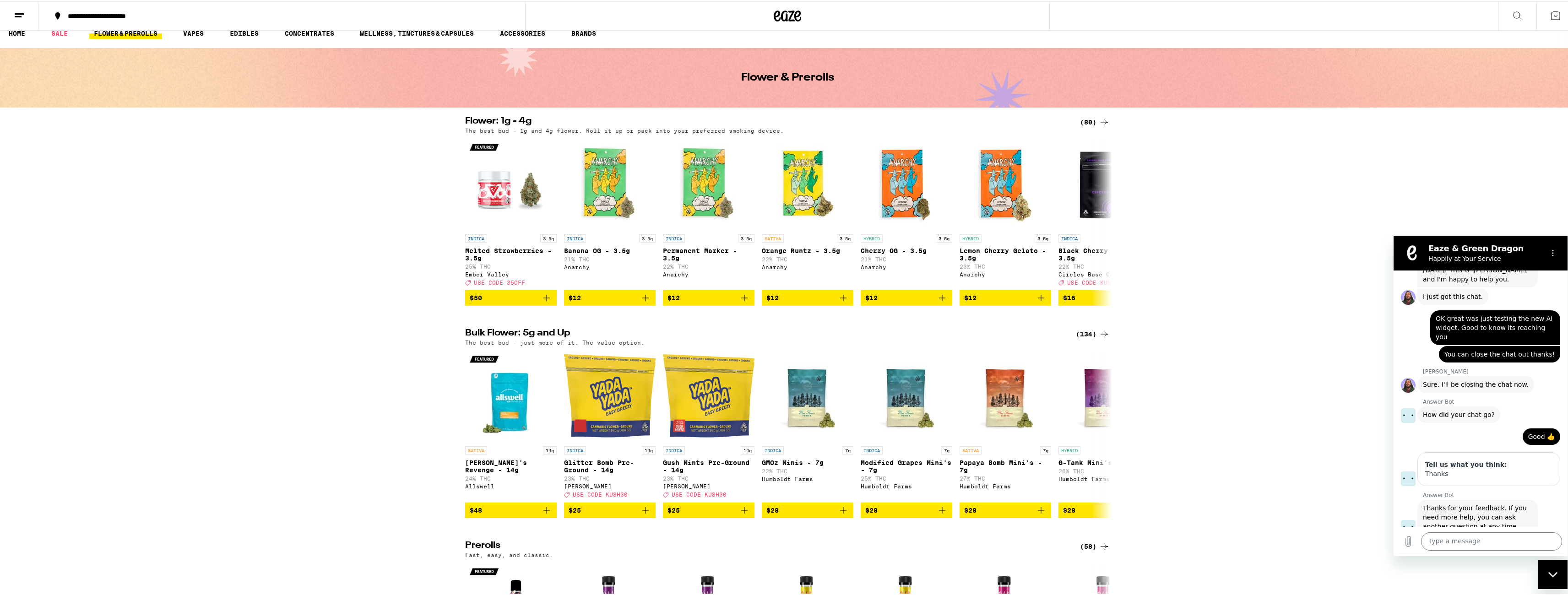
scroll to position [0, 0]
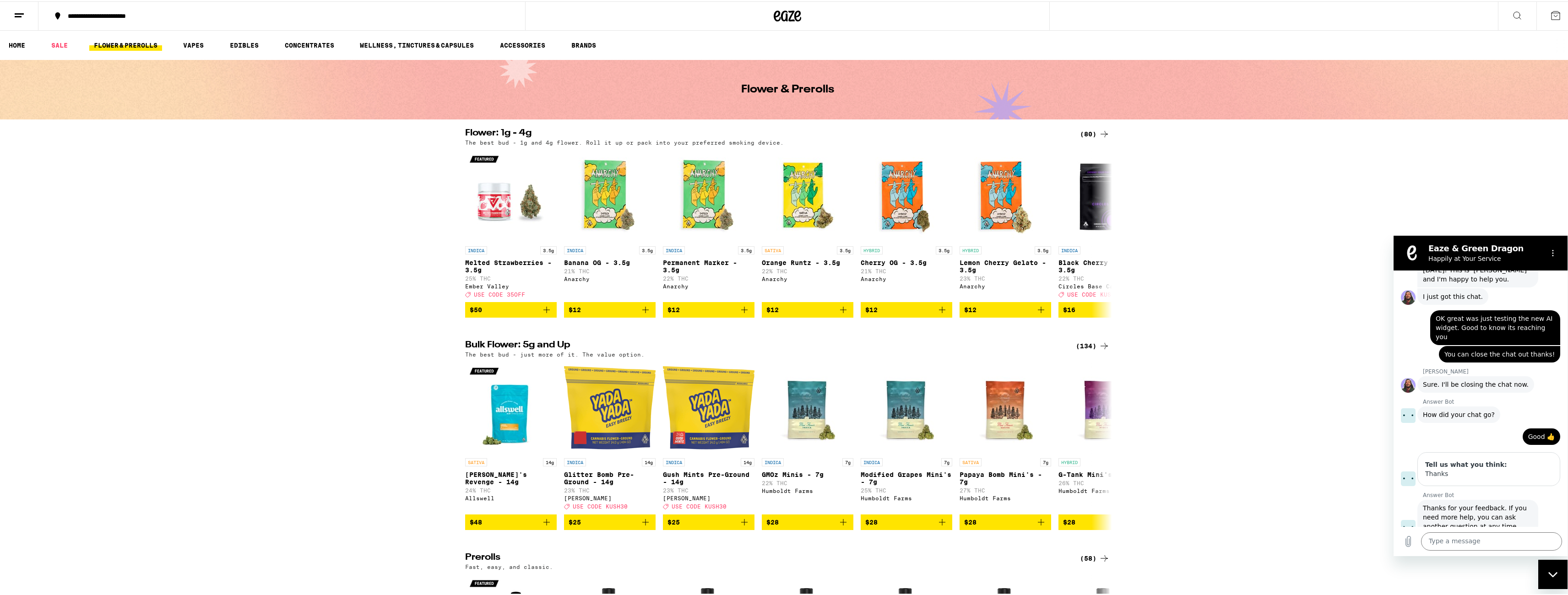
click at [21, 21] on button at bounding box center [19, 15] width 39 height 29
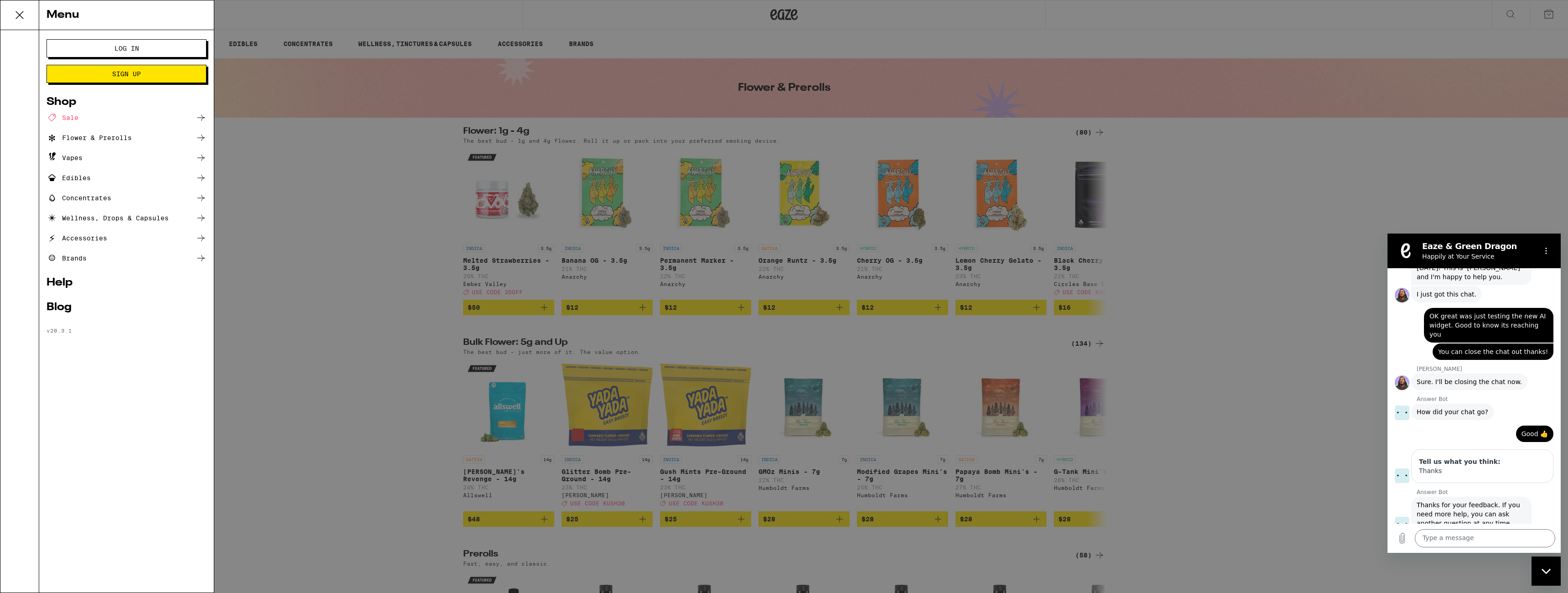
click at [1293, 382] on div "Menu Log In Sign Up Shop Sale Flower & Prerolls Vapes Edibles Concentrates Well…" at bounding box center [784, 296] width 1568 height 593
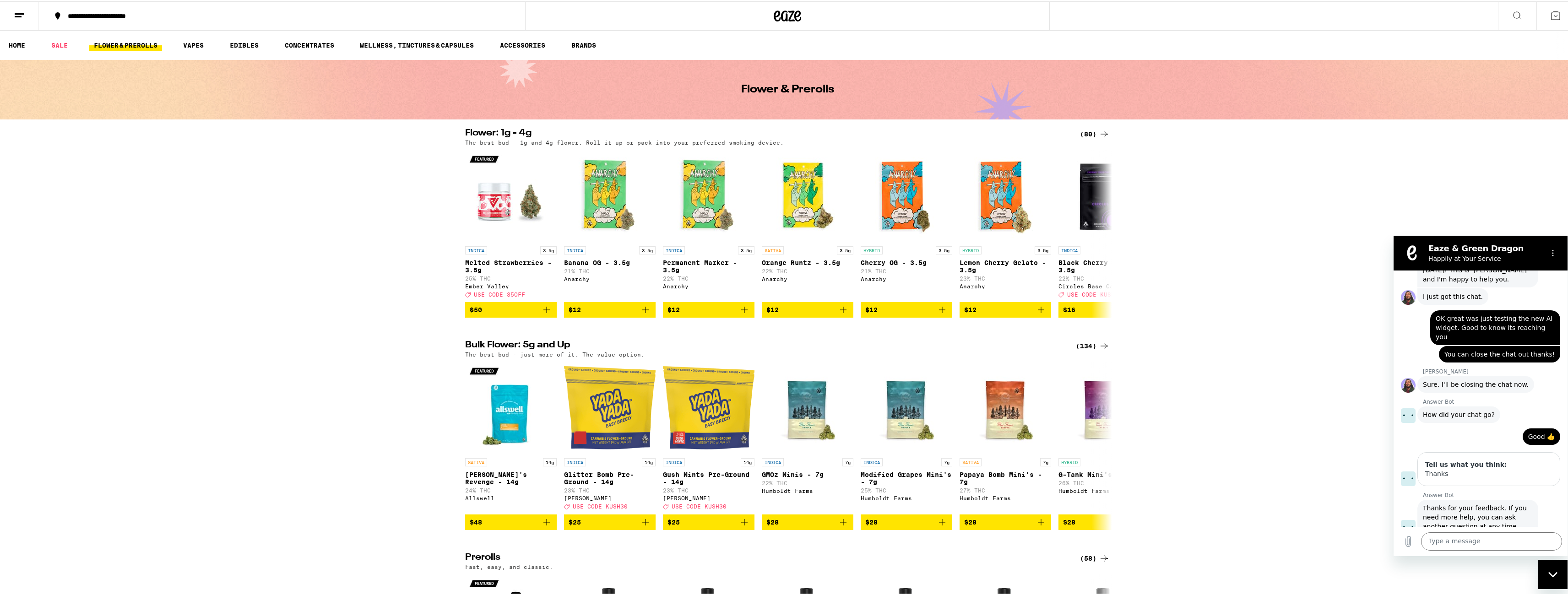
drag, startPoint x: 1558, startPoint y: 576, endPoint x: 3068, endPoint y: 1115, distance: 1603.3
click at [1558, 576] on div "Close messaging window" at bounding box center [1552, 574] width 27 height 27
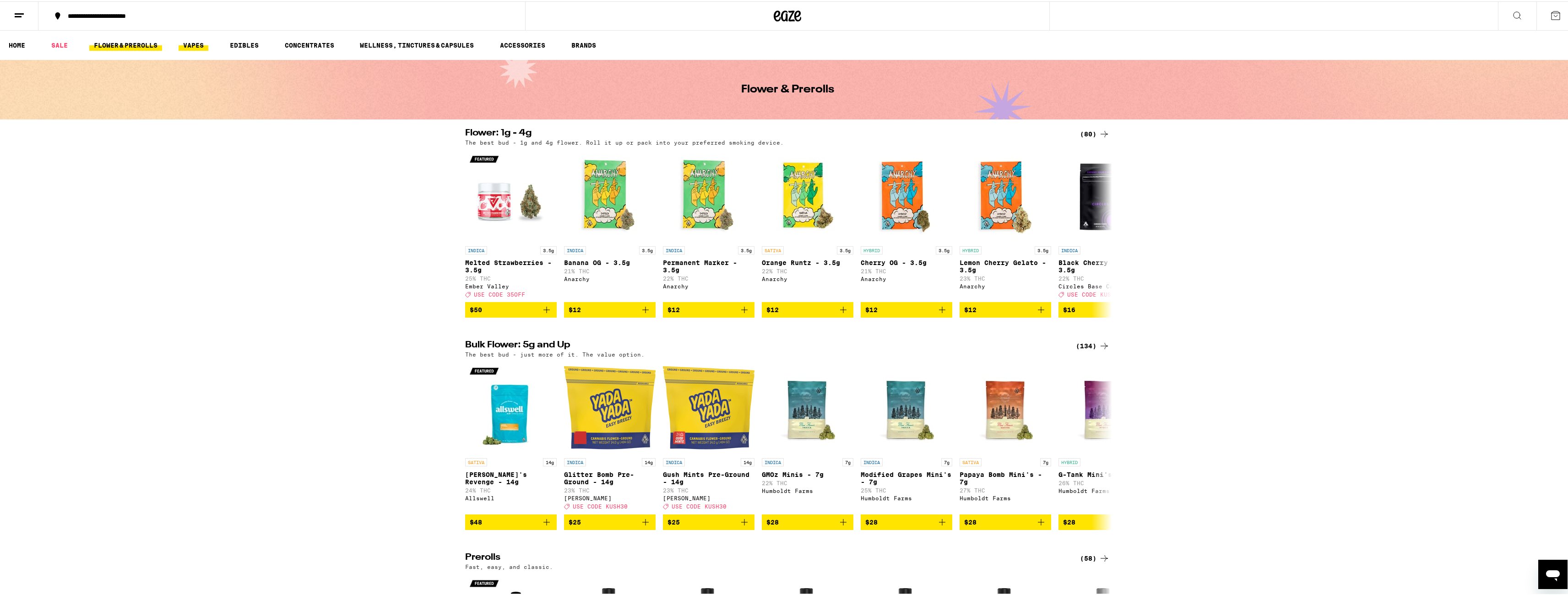
click at [191, 45] on link "VAPES" at bounding box center [193, 44] width 30 height 11
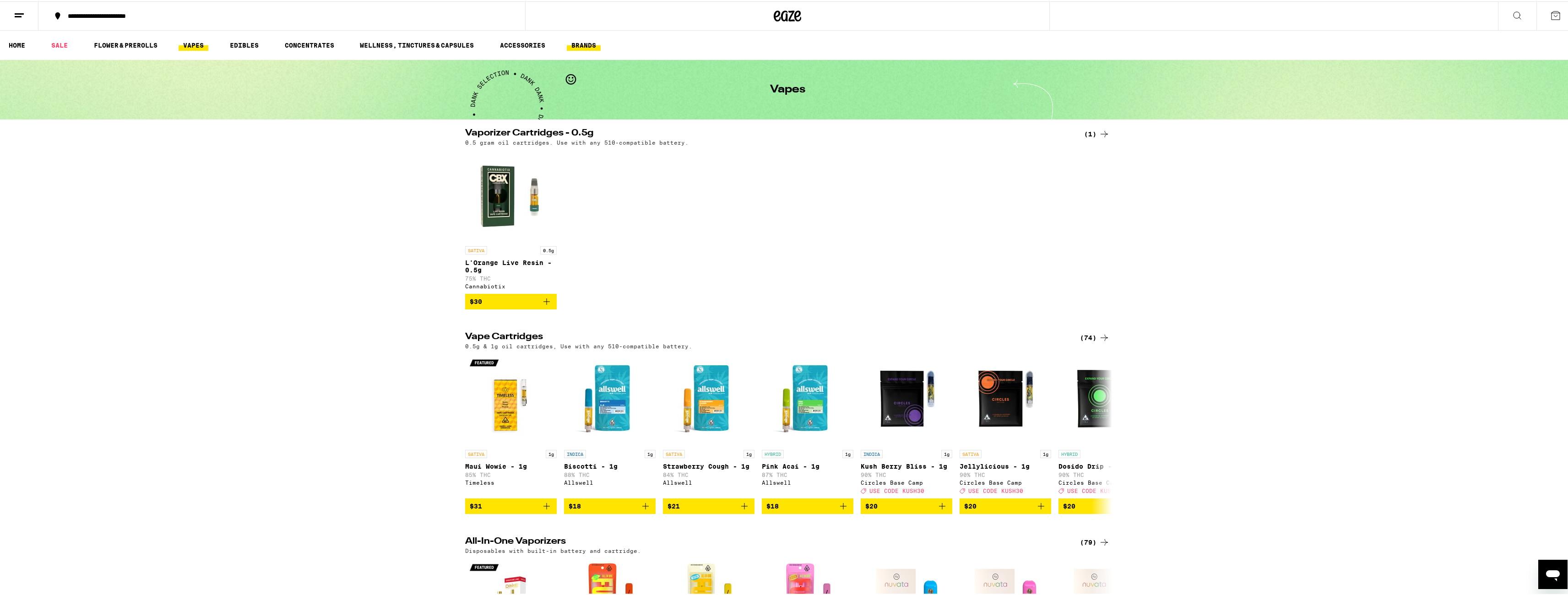
click at [594, 45] on link "BRANDS" at bounding box center [583, 44] width 34 height 11
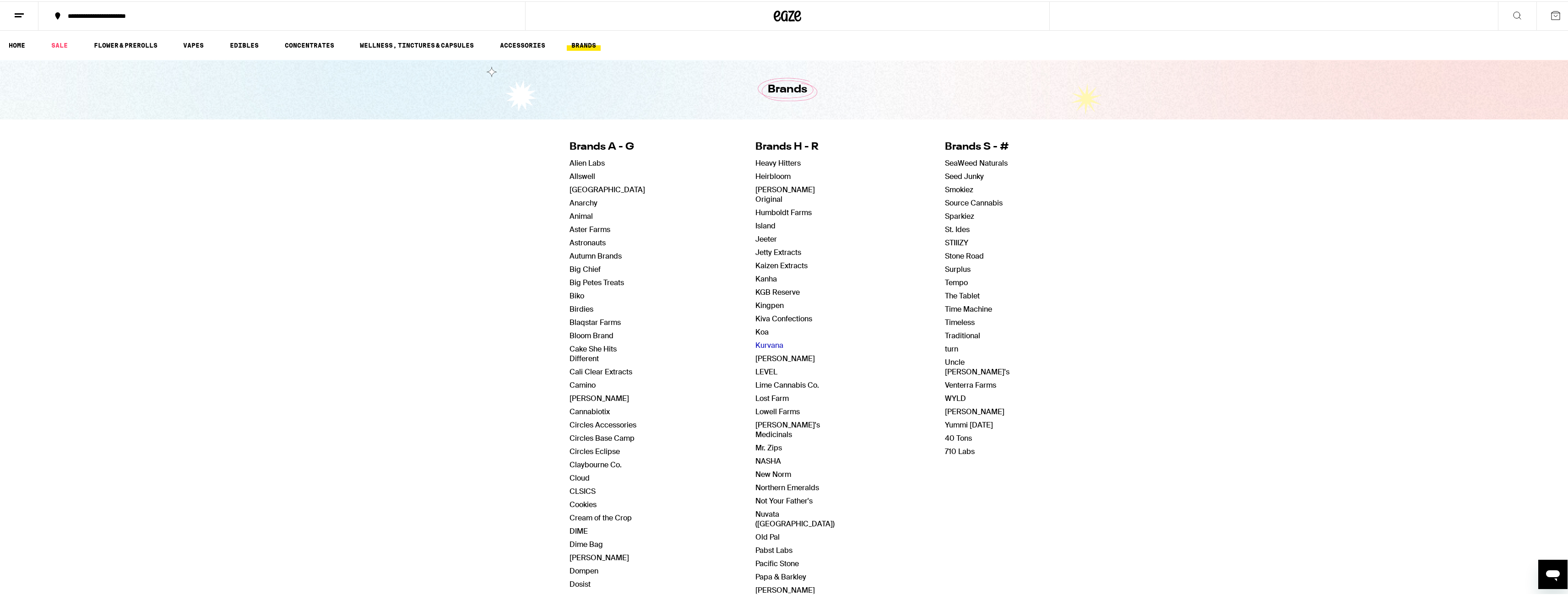
click at [761, 339] on link "Kurvana" at bounding box center [769, 344] width 28 height 9
click at [3, 38] on ul "HOME SALE FLOWER & PREROLLS VAPES EDIBLES CONCENTRATES WELLNESS, TINCTURES & CA…" at bounding box center [787, 44] width 1575 height 29
click at [11, 42] on link "HOME" at bounding box center [17, 44] width 25 height 11
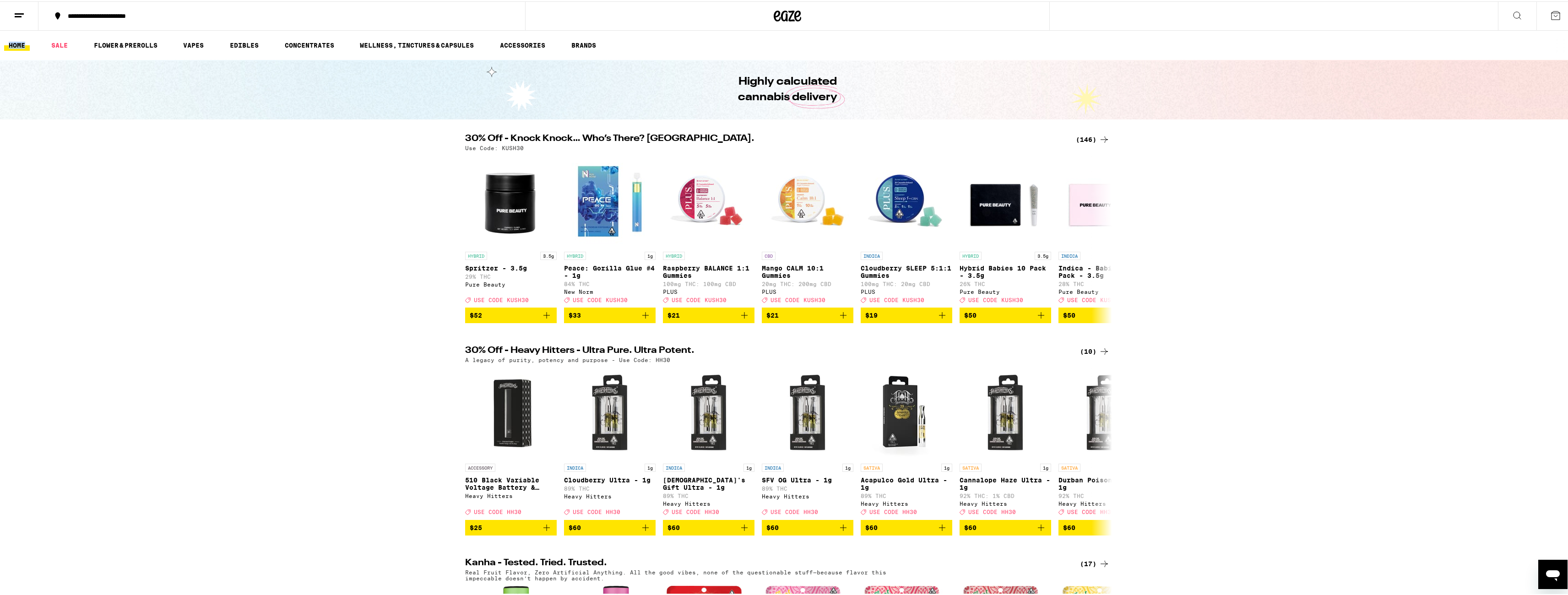
click at [11, 19] on button at bounding box center [19, 15] width 39 height 29
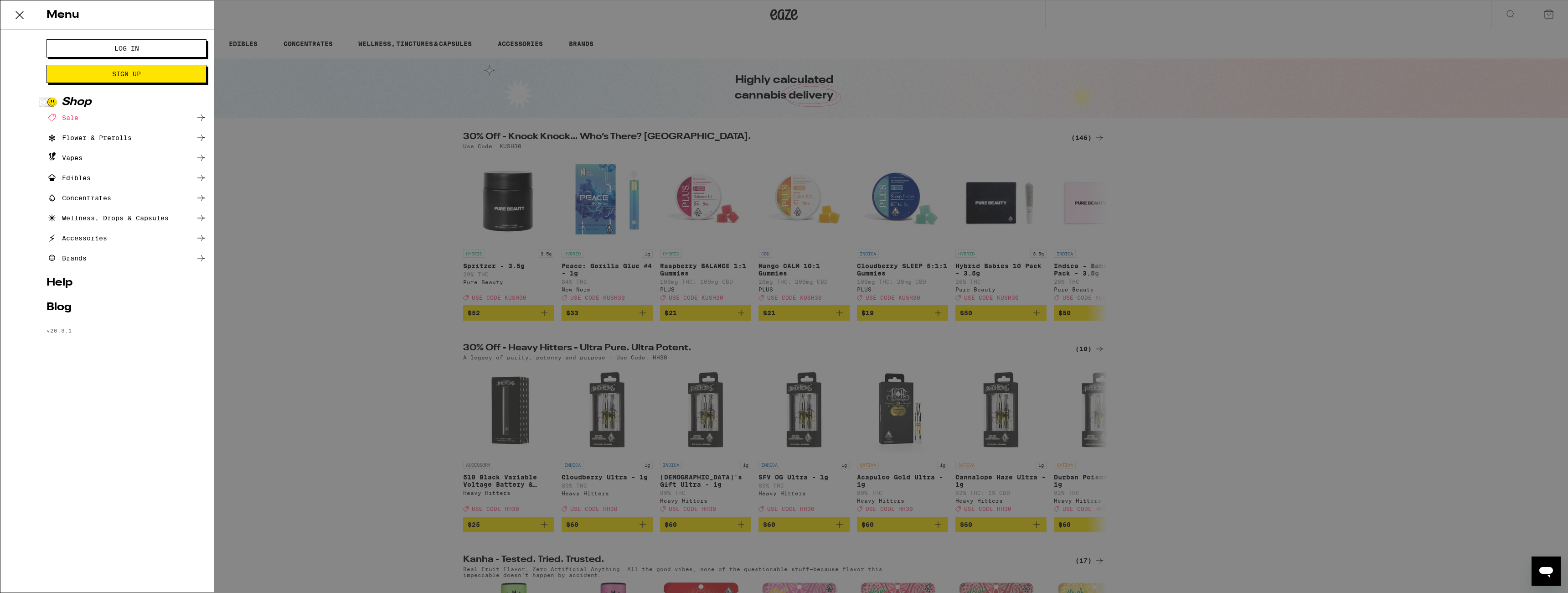
click at [256, 210] on div "Menu Log In Sign Up Shop Sale Flower & Prerolls Vapes Edibles Concentrates Well…" at bounding box center [784, 296] width 1568 height 593
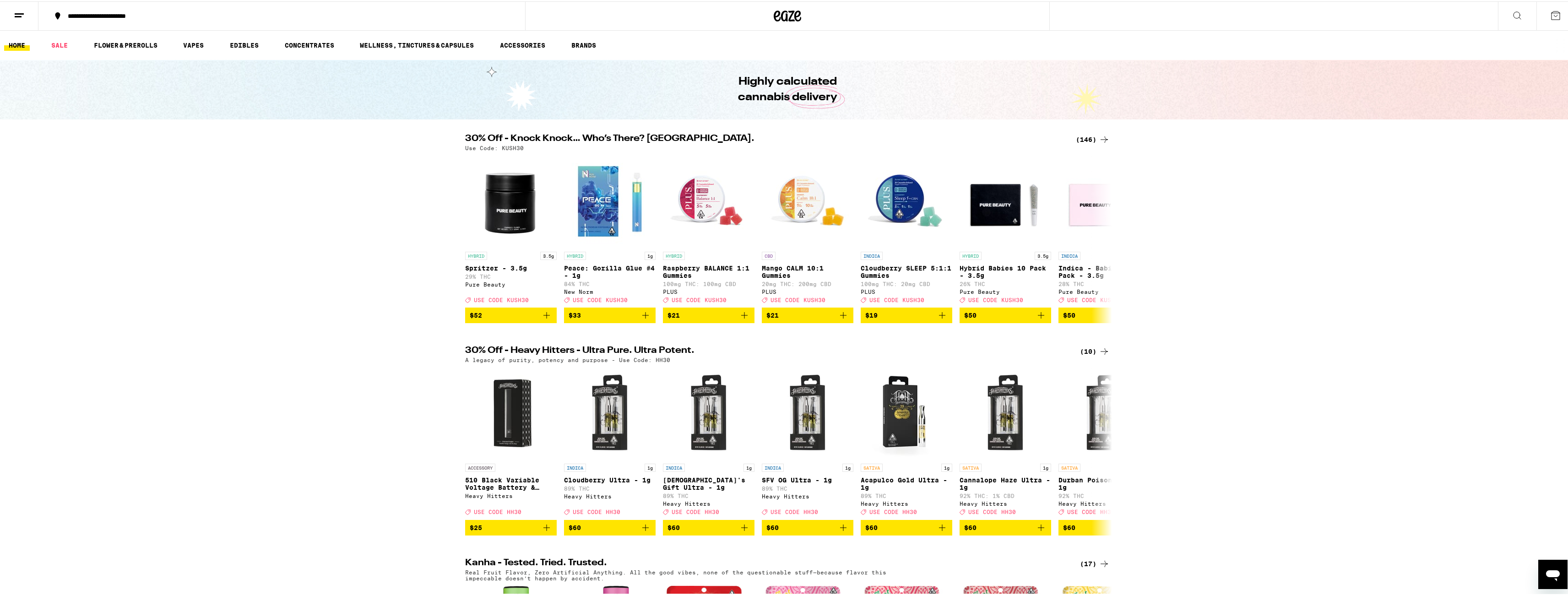
click at [286, 219] on div "30% Off - Knock Knock… Who’s There? Kush. (146) Use Code: KUSH30 HYBRID 3.5g Sp…" at bounding box center [787, 227] width 1575 height 189
click at [843, 61] on div "Highly calculated cannabis delivery" at bounding box center [787, 88] width 352 height 59
click at [134, 45] on link "FLOWER & PREROLLS" at bounding box center [125, 44] width 73 height 11
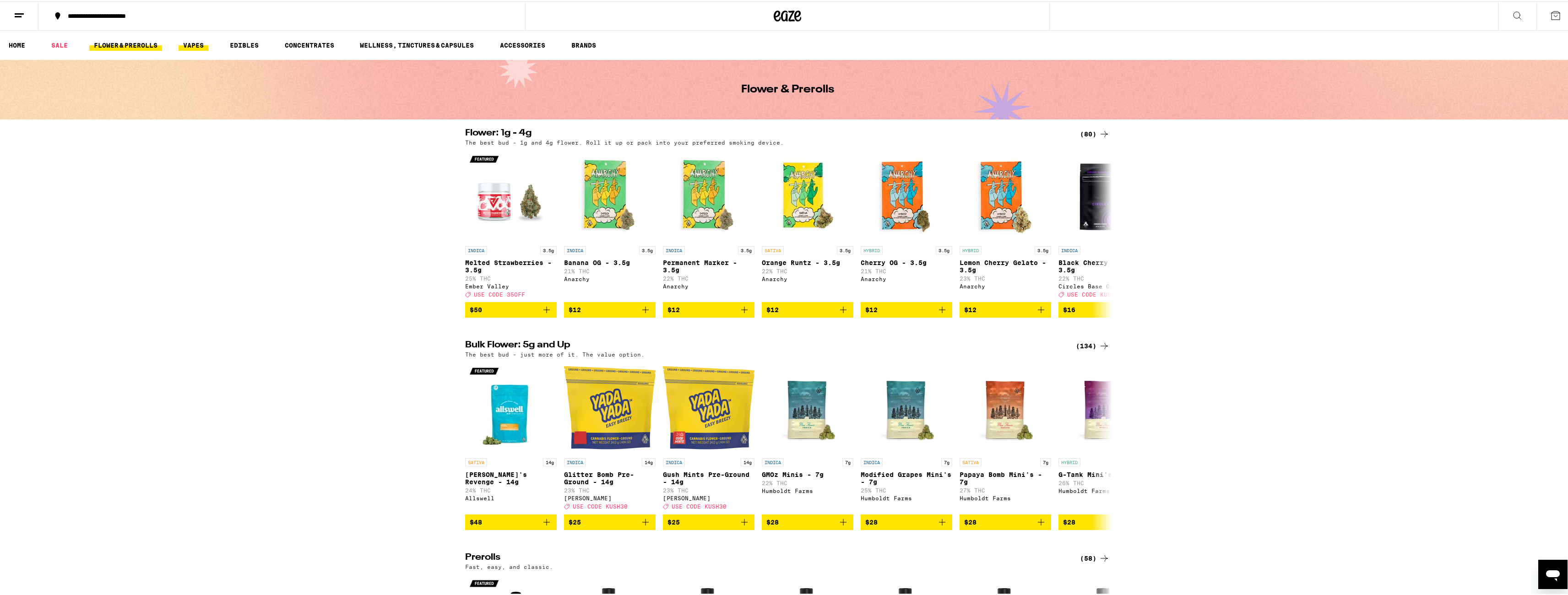
click at [193, 46] on link "VAPES" at bounding box center [193, 44] width 30 height 11
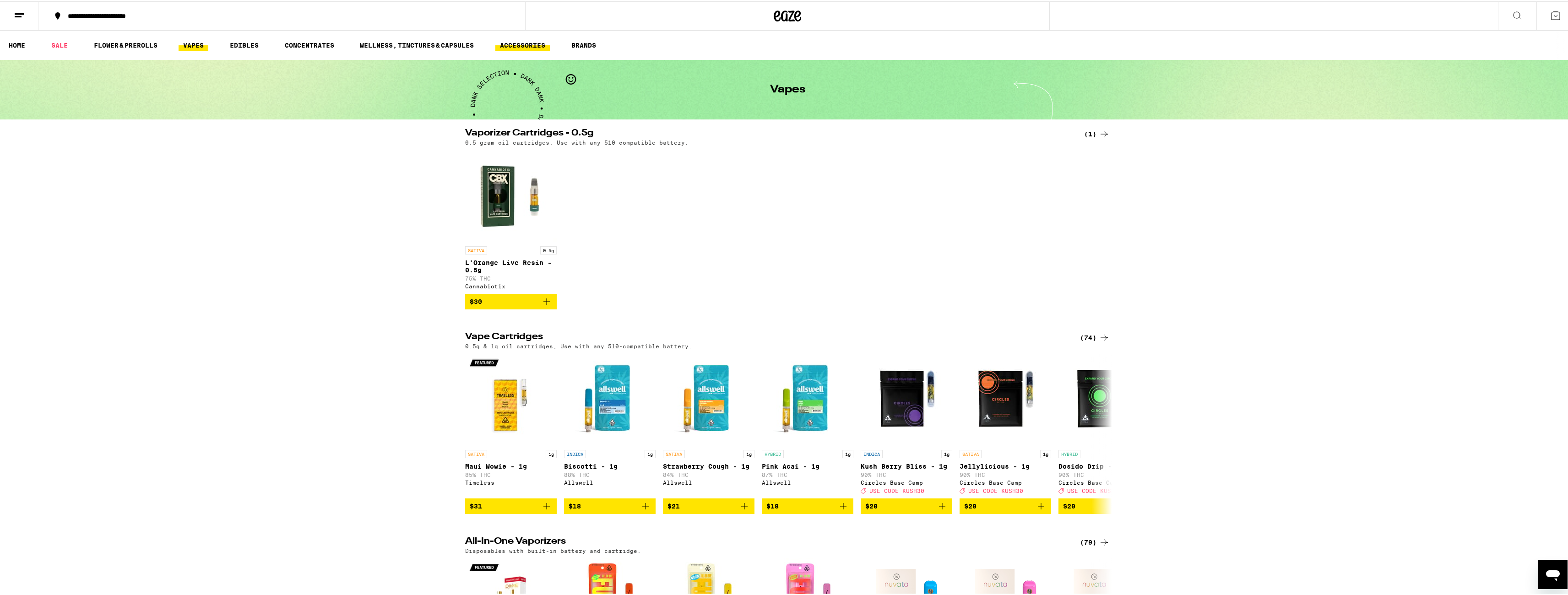
click at [516, 46] on link "ACCESSORIES" at bounding box center [522, 44] width 55 height 11
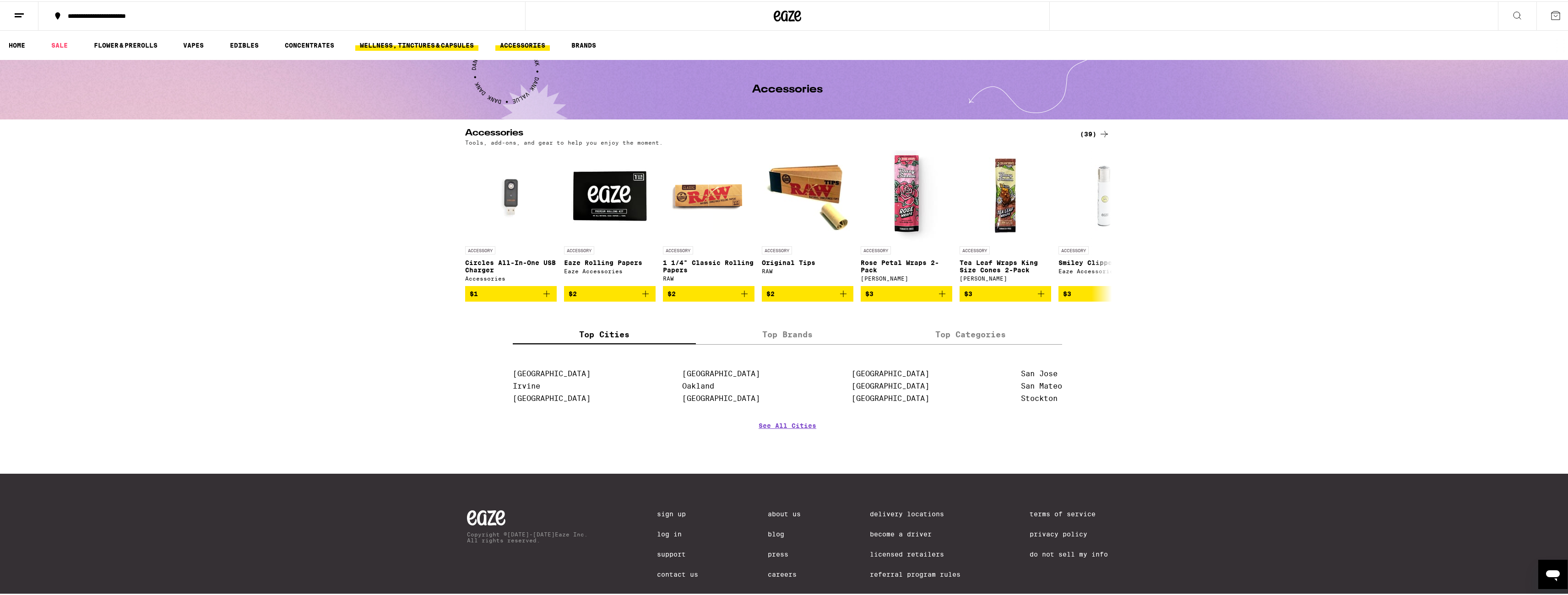
click at [384, 46] on link "WELLNESS, TINCTURES & CAPSULES" at bounding box center [416, 44] width 123 height 11
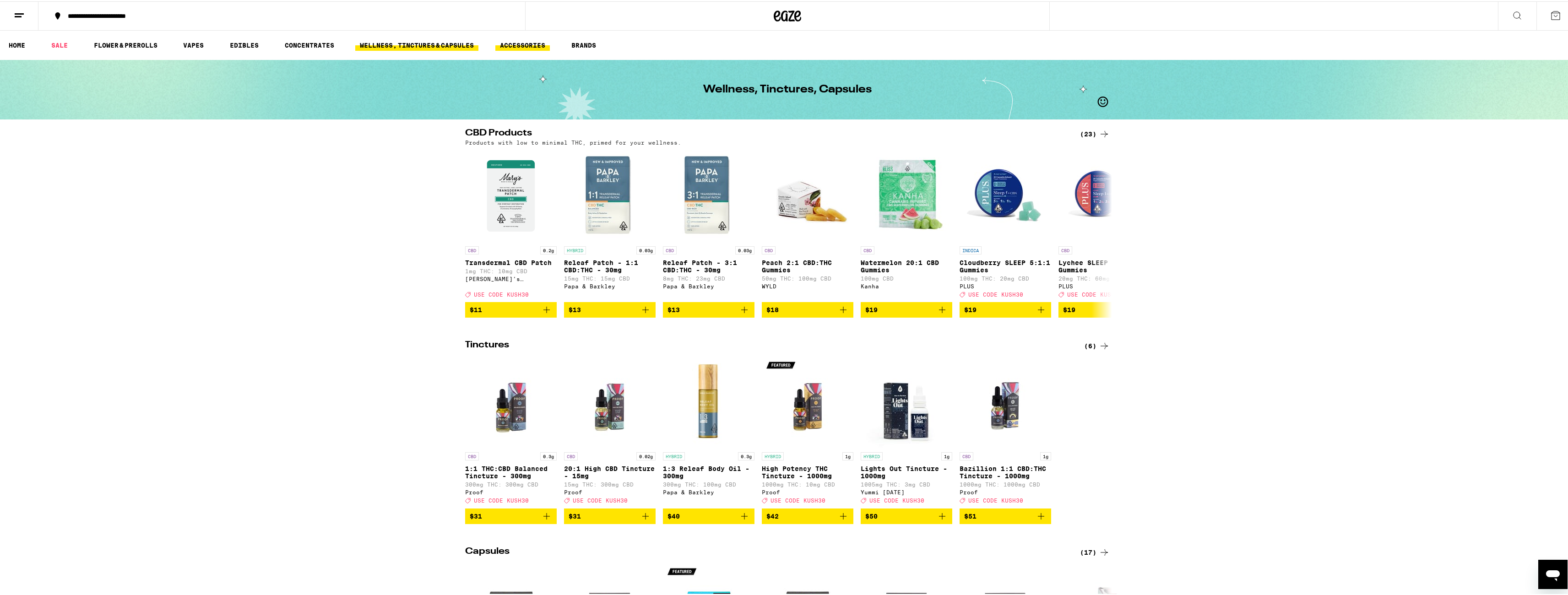
click at [529, 39] on link "ACCESSORIES" at bounding box center [522, 44] width 55 height 11
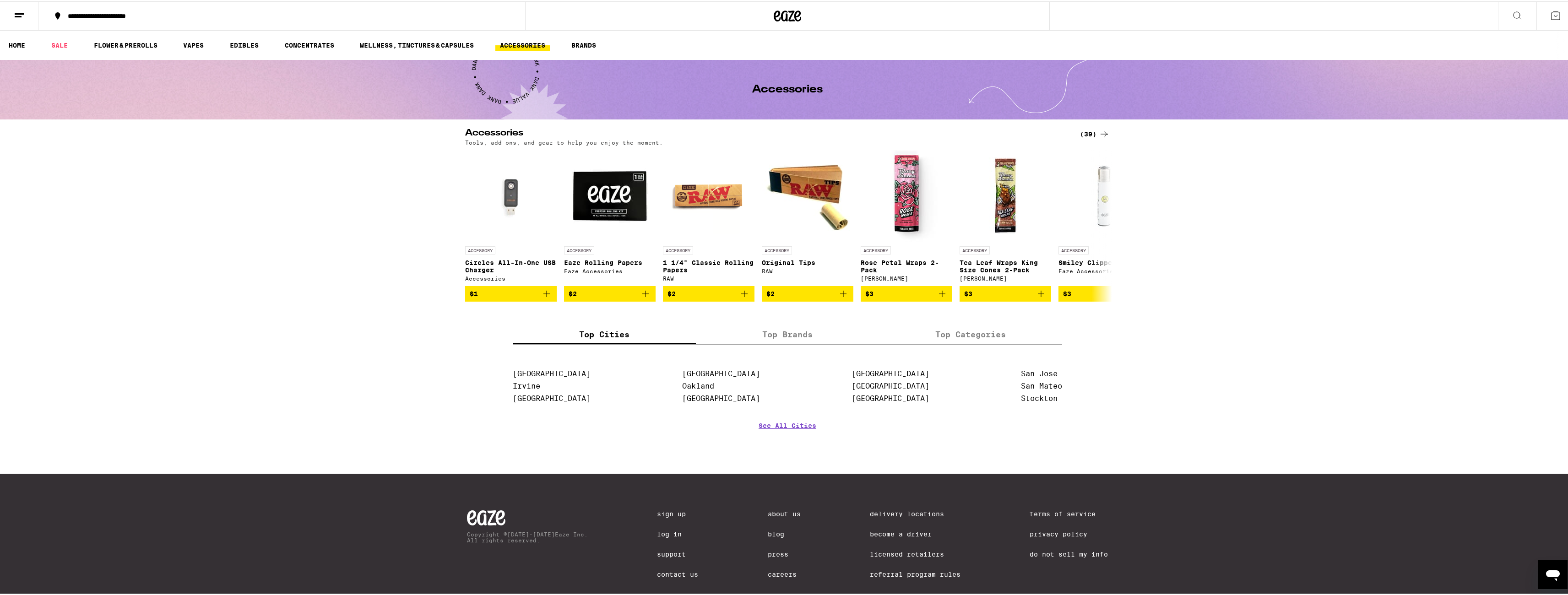
click at [15, 14] on icon at bounding box center [19, 14] width 11 height 11
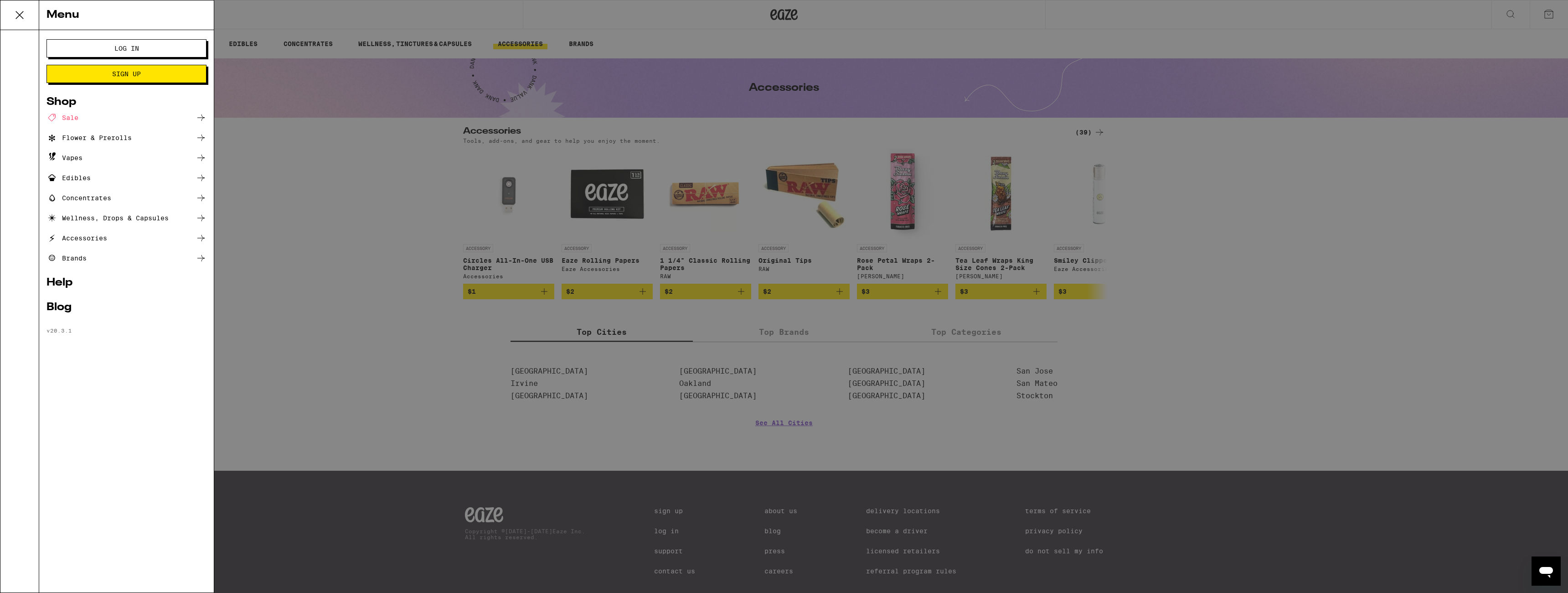
click at [280, 160] on div "Menu Log In Sign Up Shop Sale Flower & Prerolls Vapes Edibles Concentrates Well…" at bounding box center [784, 296] width 1568 height 593
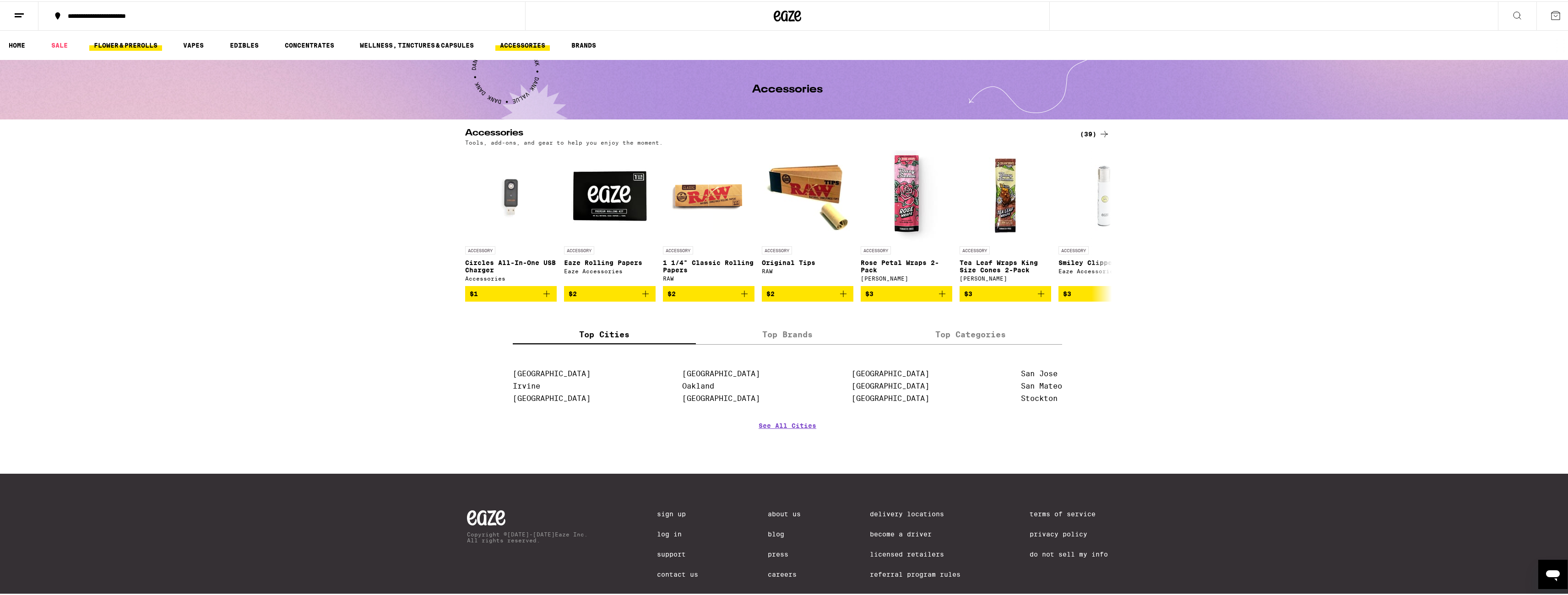
click at [117, 41] on link "FLOWER & PREROLLS" at bounding box center [125, 44] width 73 height 11
